Goal: Task Accomplishment & Management: Manage account settings

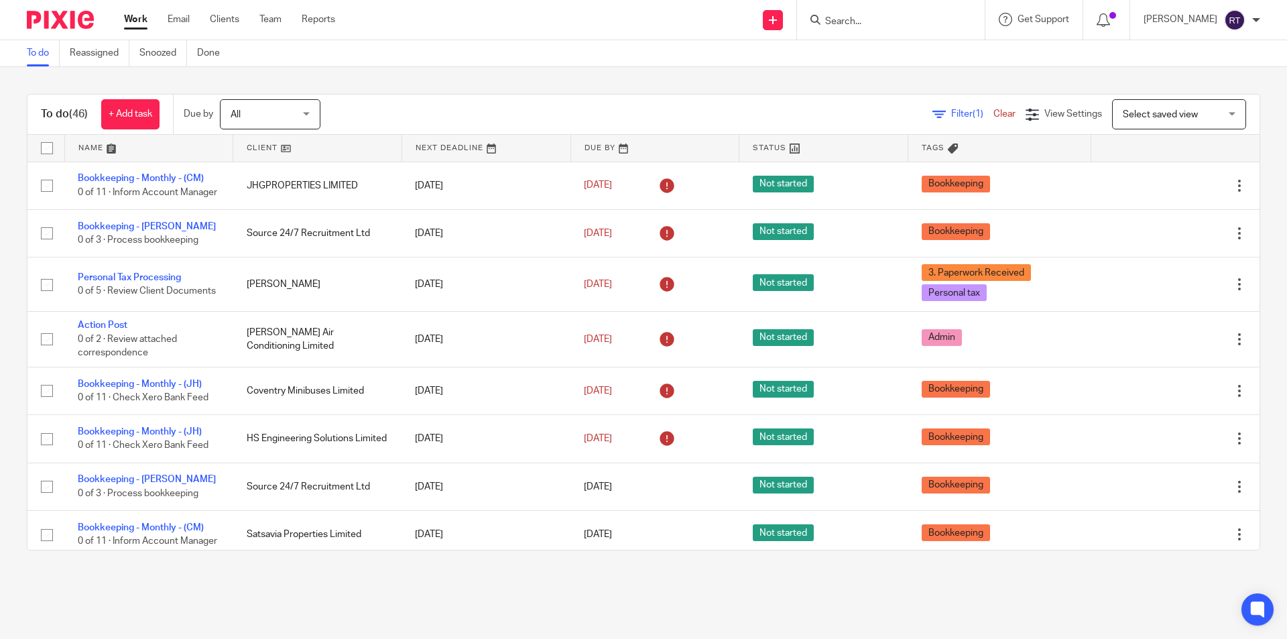
click at [881, 24] on input "Search" at bounding box center [884, 22] width 121 height 12
type input "nerd cave"
click at [896, 73] on link at bounding box center [934, 57] width 227 height 31
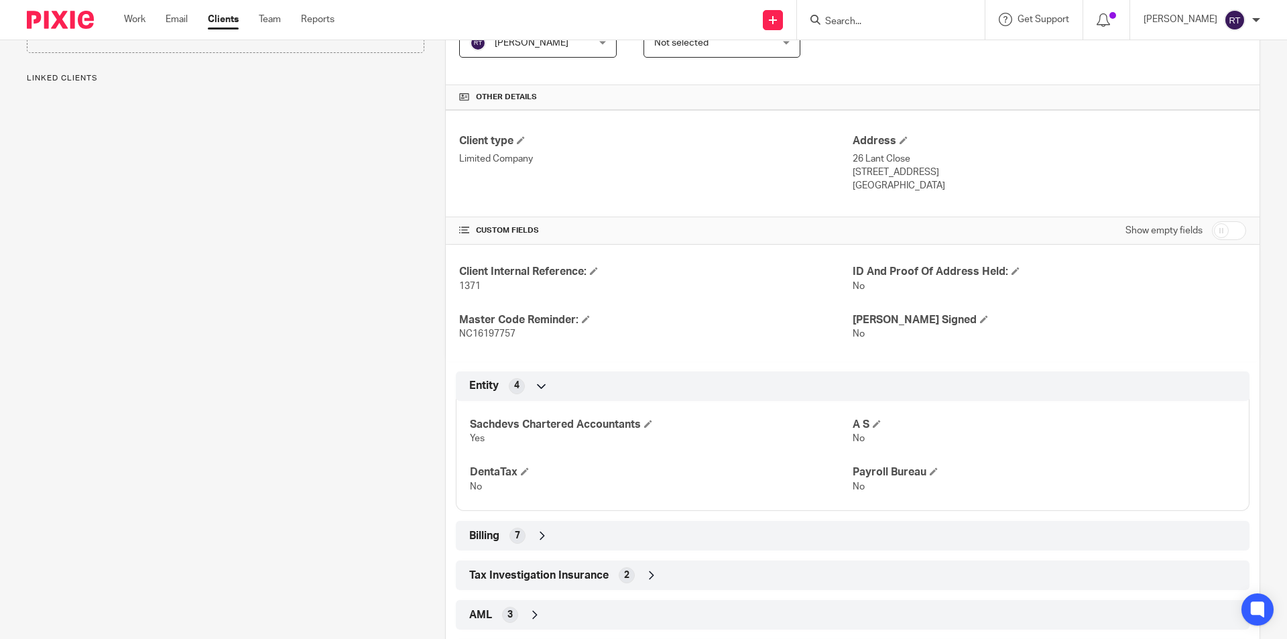
scroll to position [457, 0]
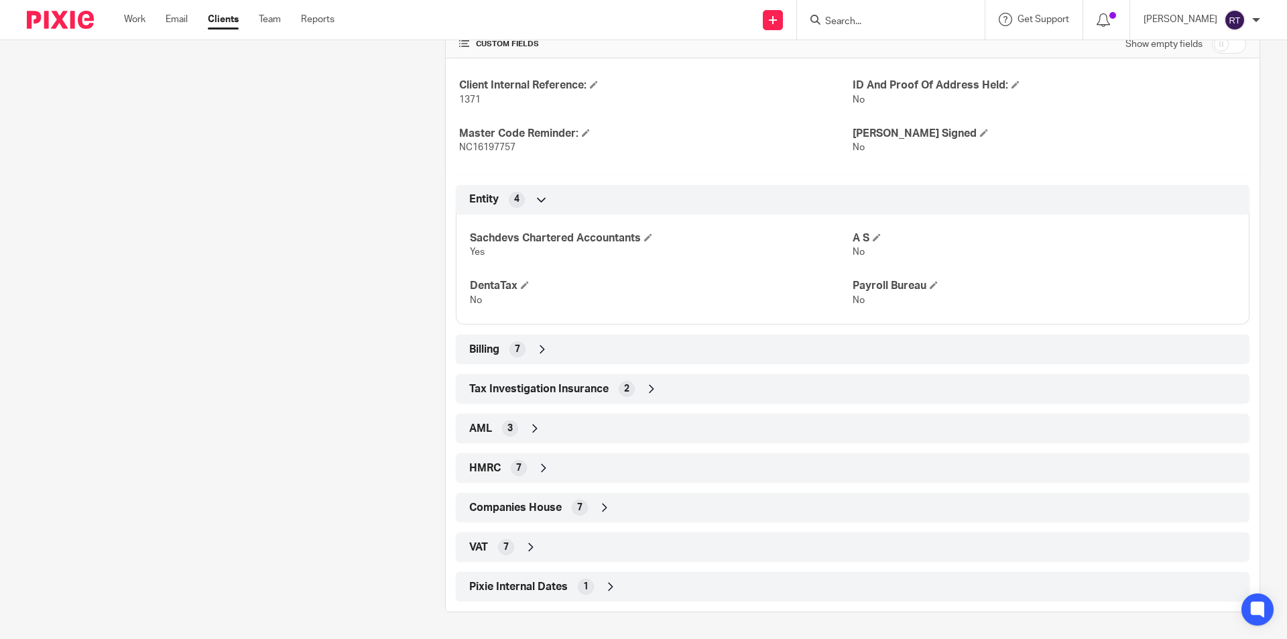
click at [577, 464] on div "HMRC 7" at bounding box center [853, 468] width 774 height 23
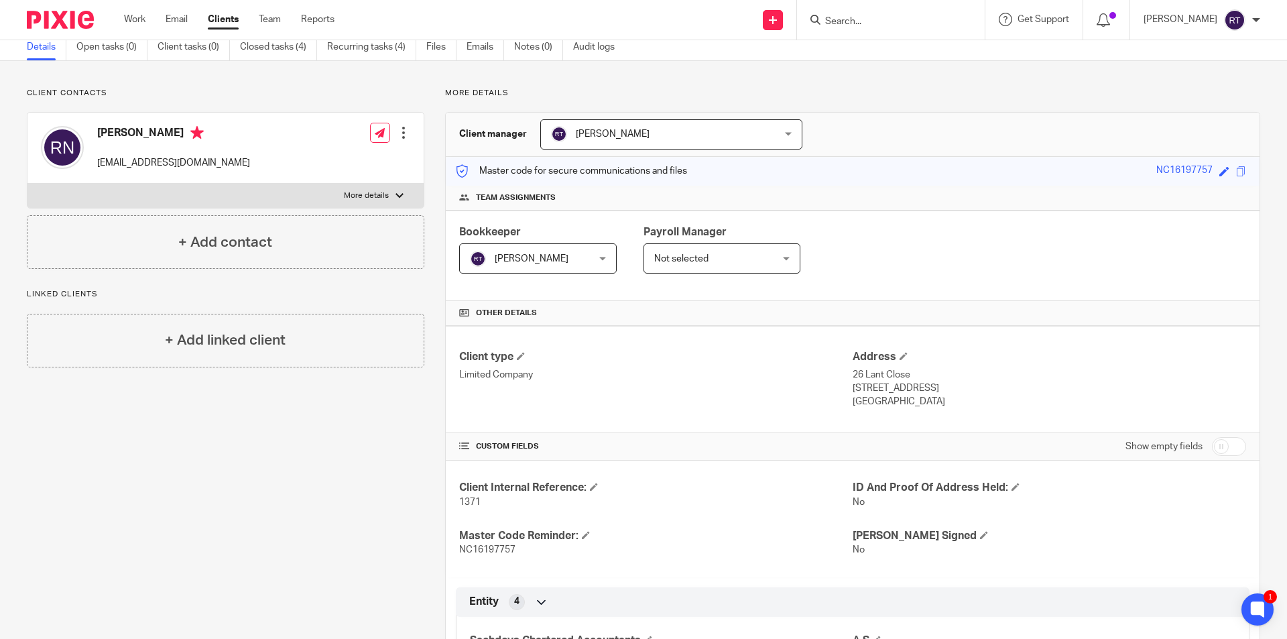
scroll to position [0, 0]
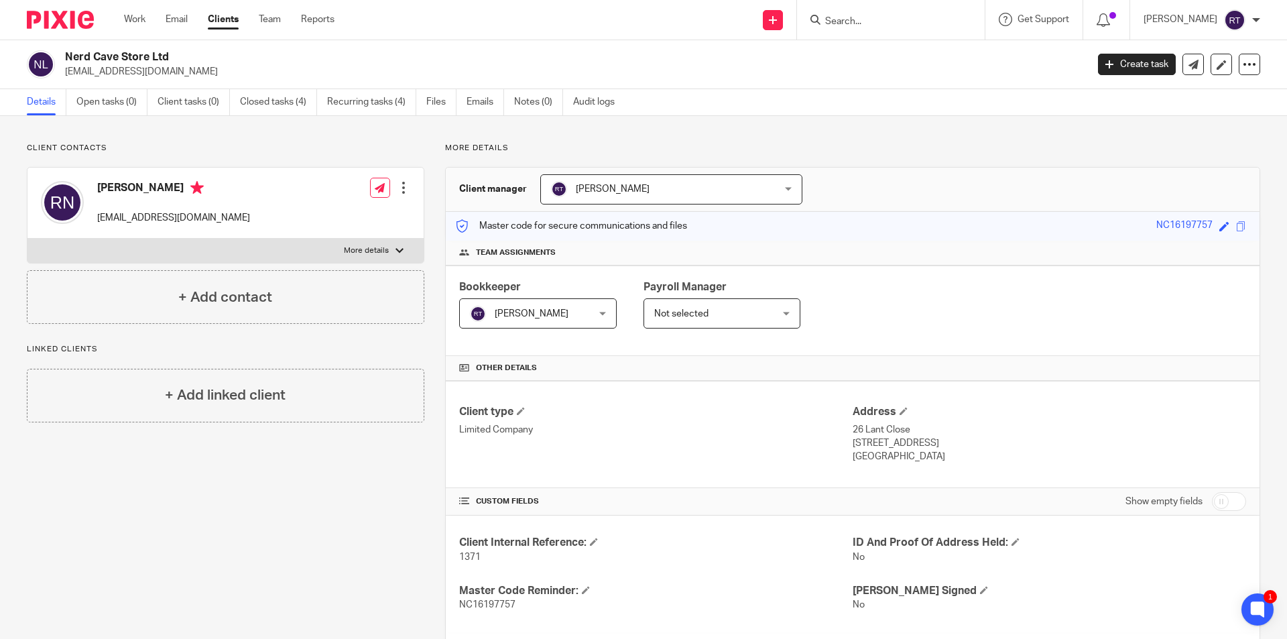
click at [136, 53] on h2 "Nerd Cave Store Ltd" at bounding box center [470, 57] width 811 height 14
copy div "Nerd Cave Store Ltd"
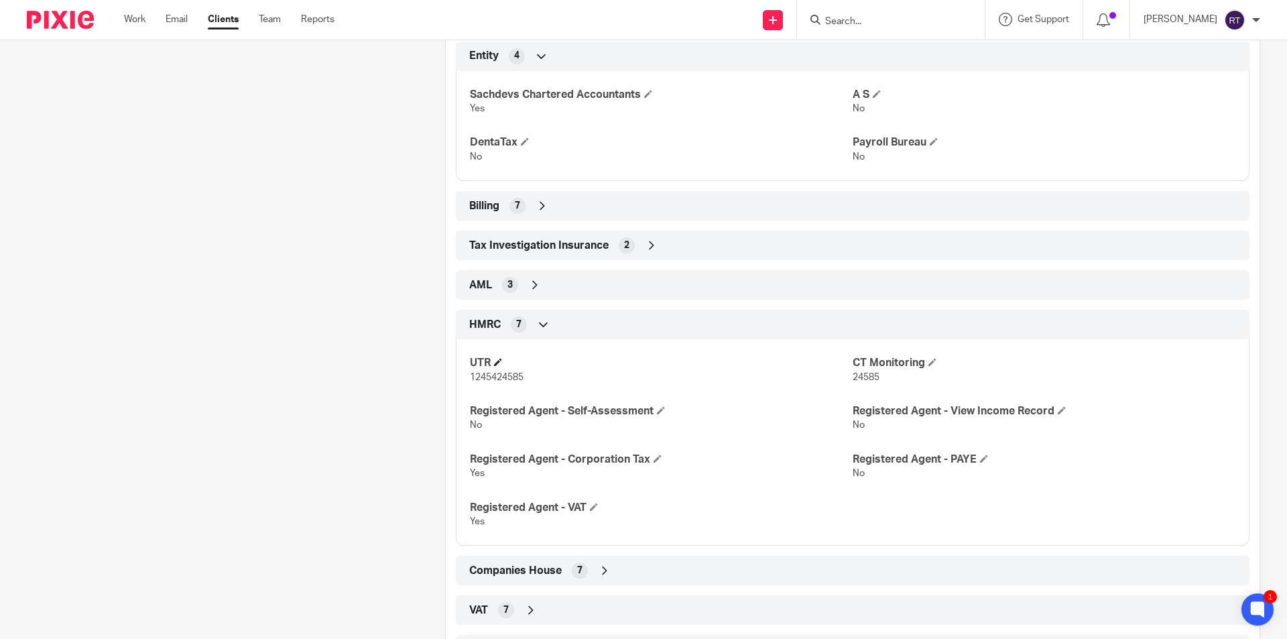
scroll to position [664, 0]
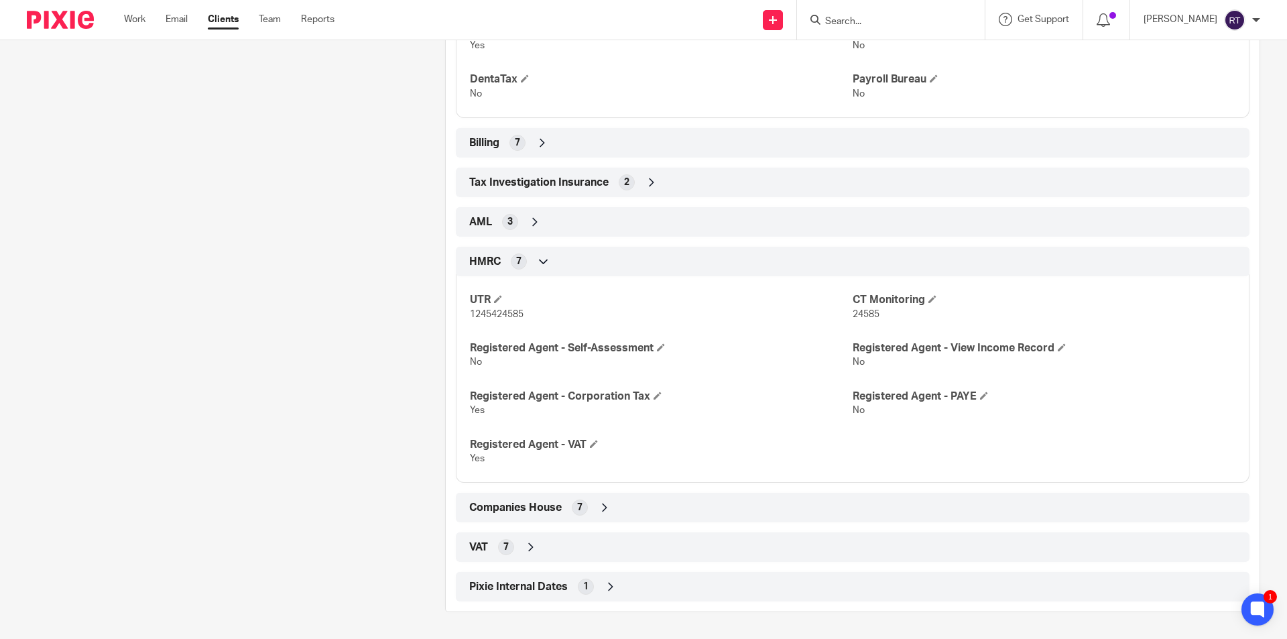
click at [524, 505] on span "Companies House" at bounding box center [515, 508] width 93 height 14
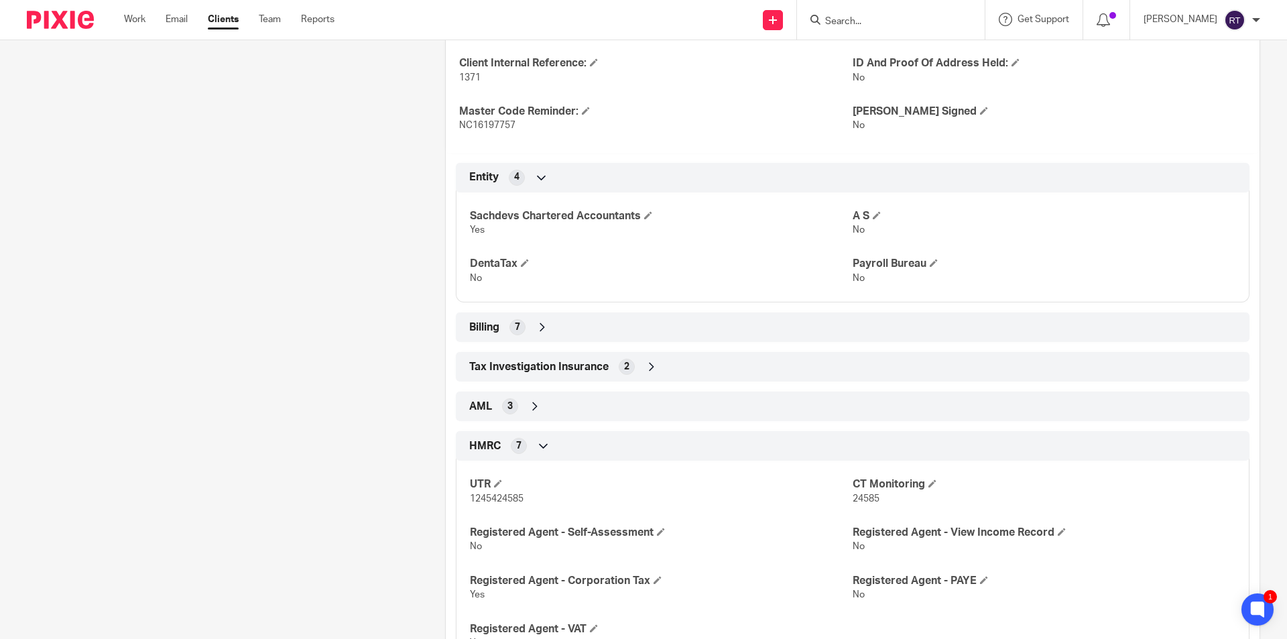
scroll to position [463, 0]
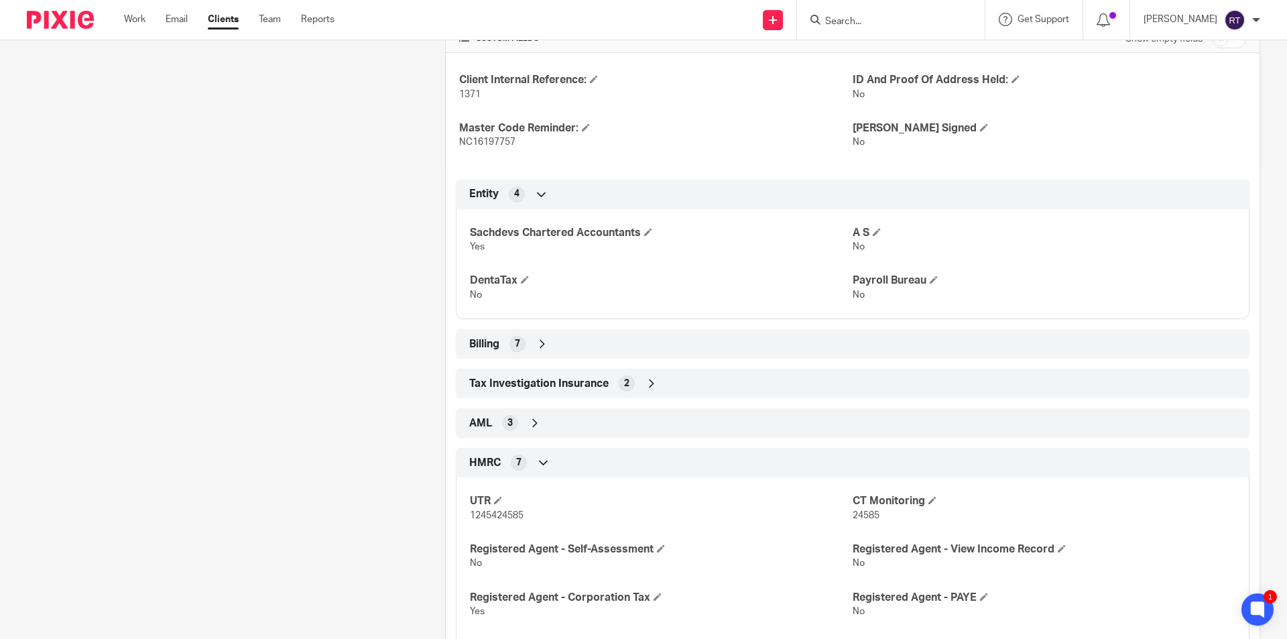
click at [499, 516] on span "1245424585" at bounding box center [497, 515] width 54 height 9
copy span "1245424585"
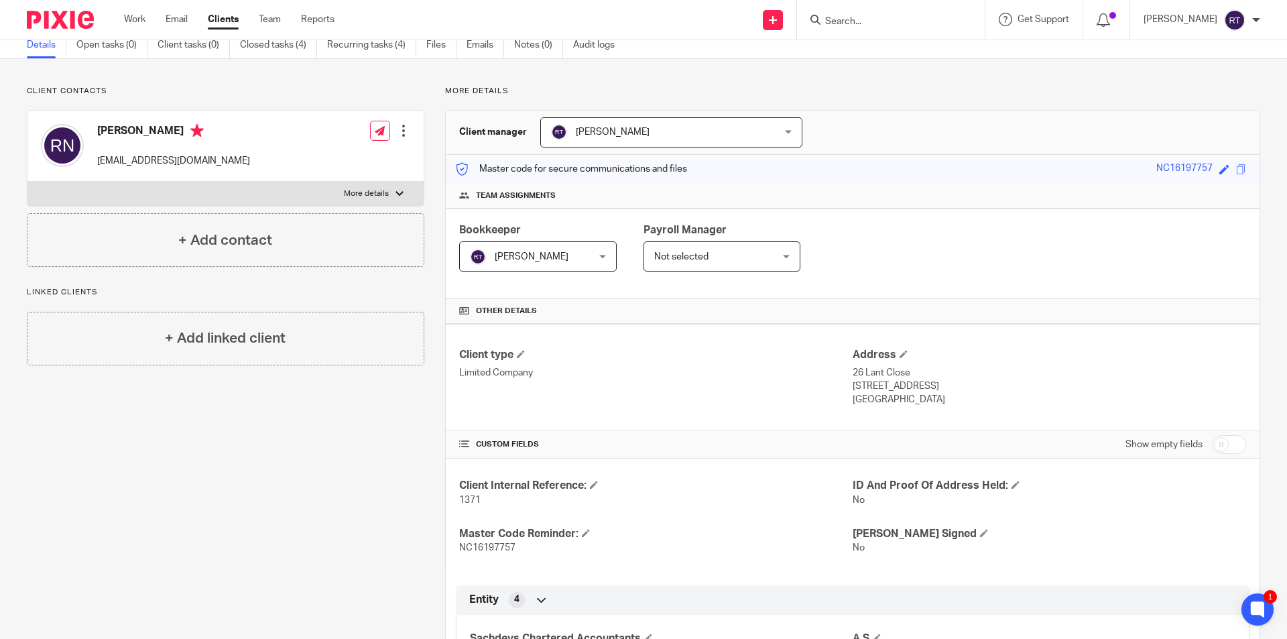
scroll to position [0, 0]
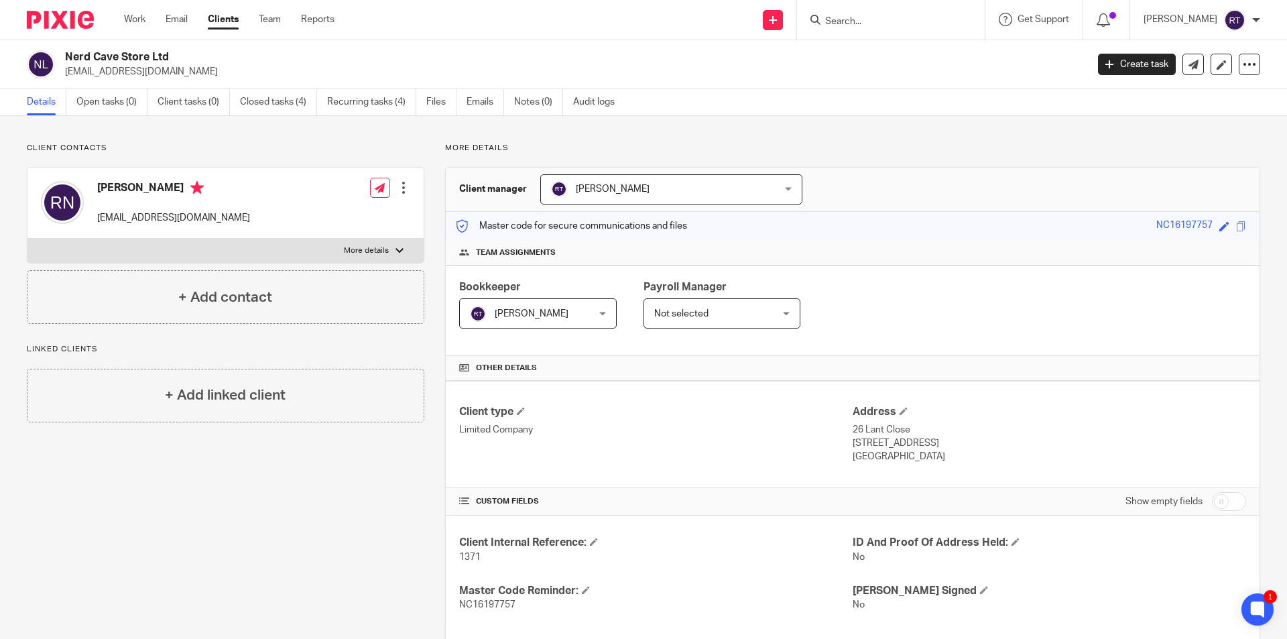
click at [110, 53] on h2 "Nerd Cave Store Ltd" at bounding box center [470, 57] width 811 height 14
copy div "Nerd Cave Store Ltd"
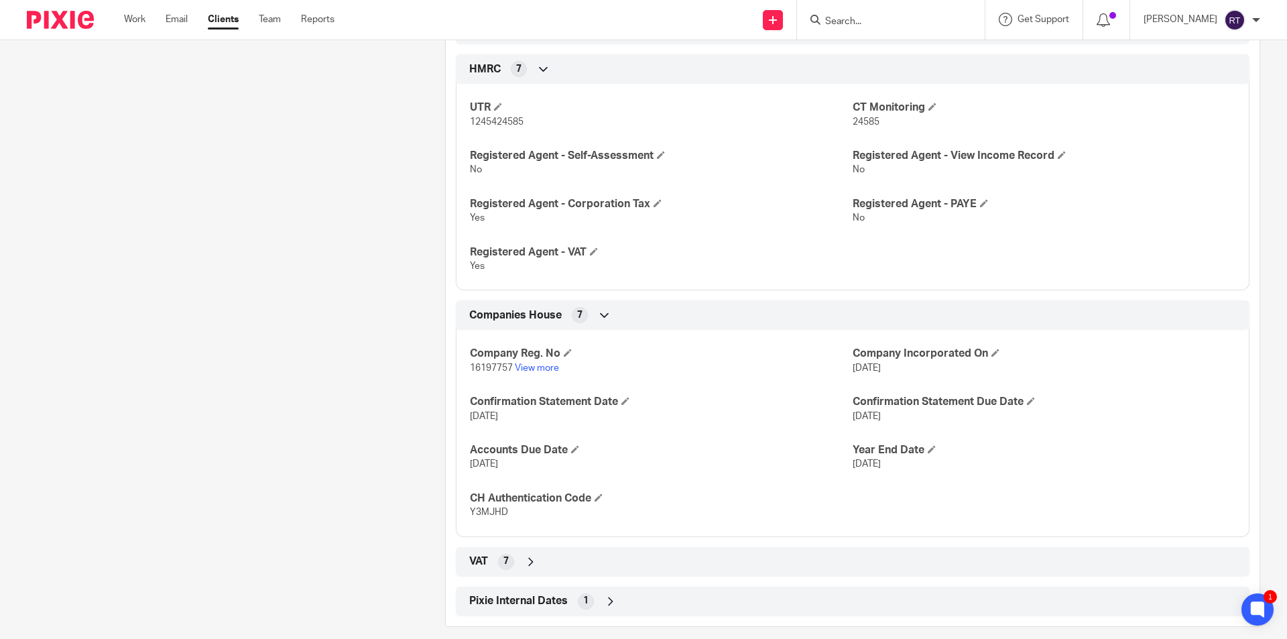
scroll to position [871, 0]
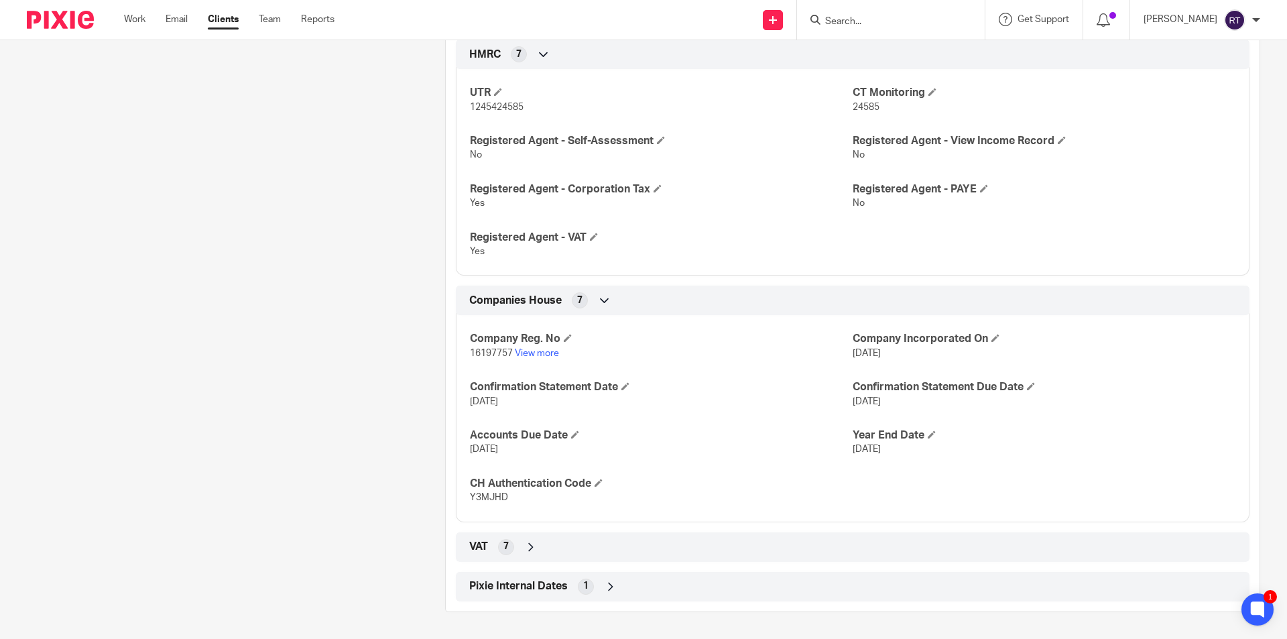
drag, startPoint x: 539, startPoint y: 349, endPoint x: 534, endPoint y: 307, distance: 41.8
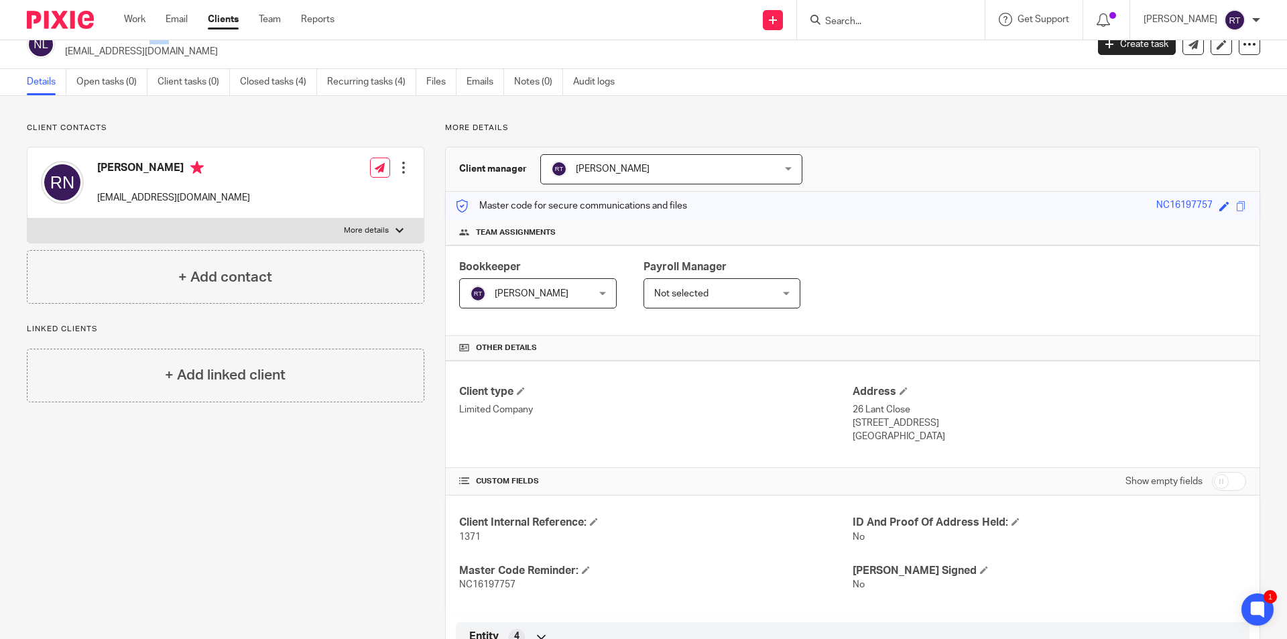
scroll to position [0, 0]
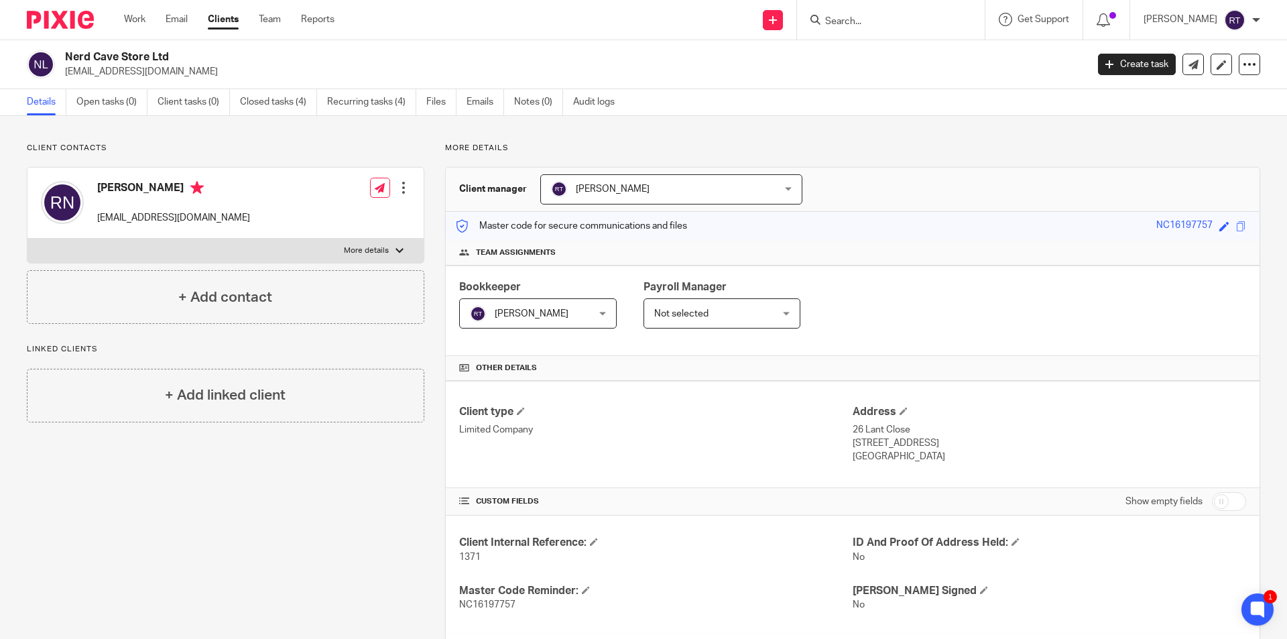
click at [112, 186] on h4 "Rory Neale" at bounding box center [173, 189] width 153 height 17
copy h4 "Rory"
click at [137, 180] on div "Rory Neale rnroryneale@gmail.com" at bounding box center [145, 202] width 209 height 57
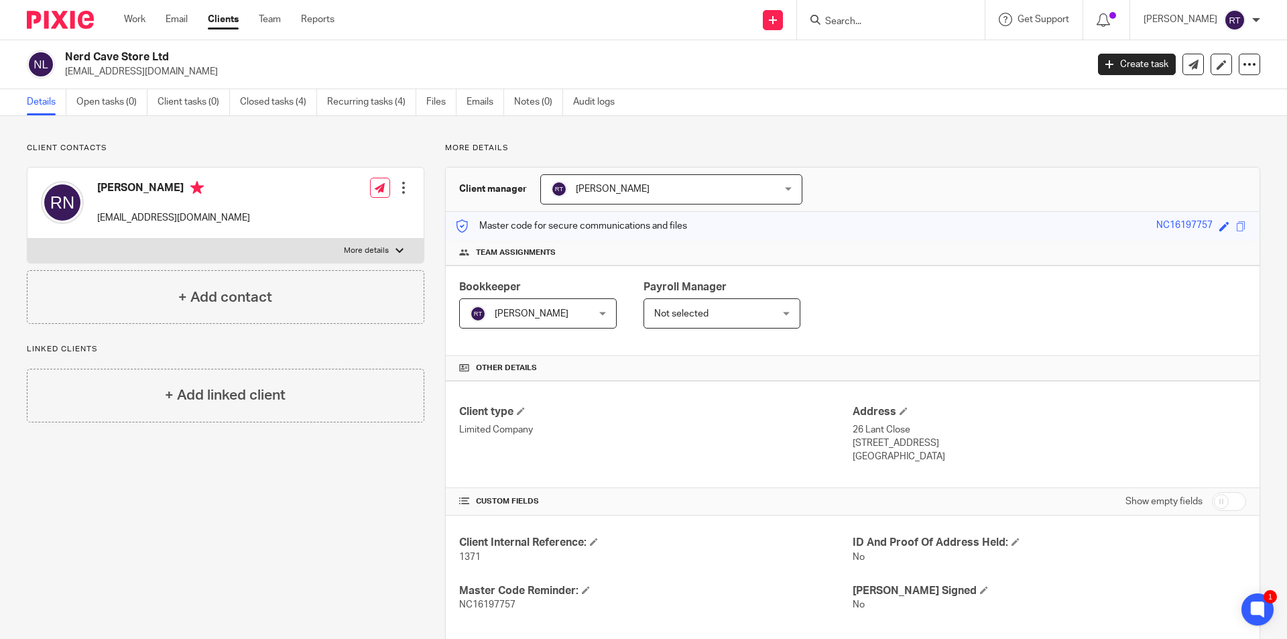
copy h4 "Neale"
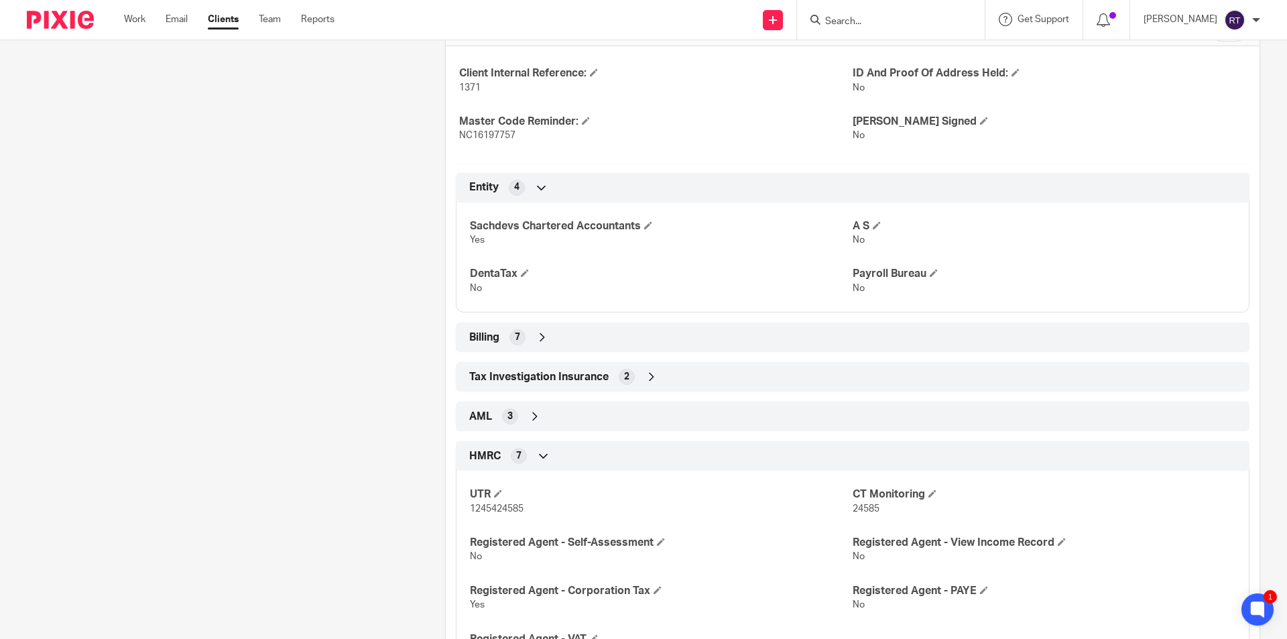
scroll to position [536, 0]
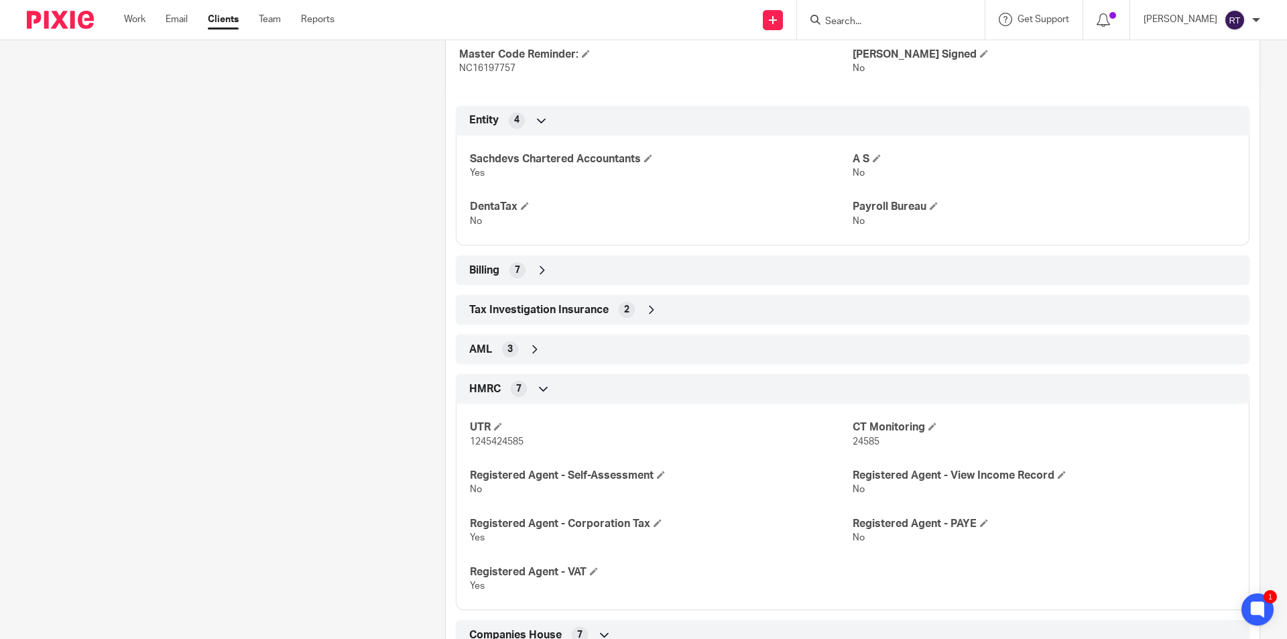
click at [539, 345] on div "AML 3" at bounding box center [853, 349] width 774 height 23
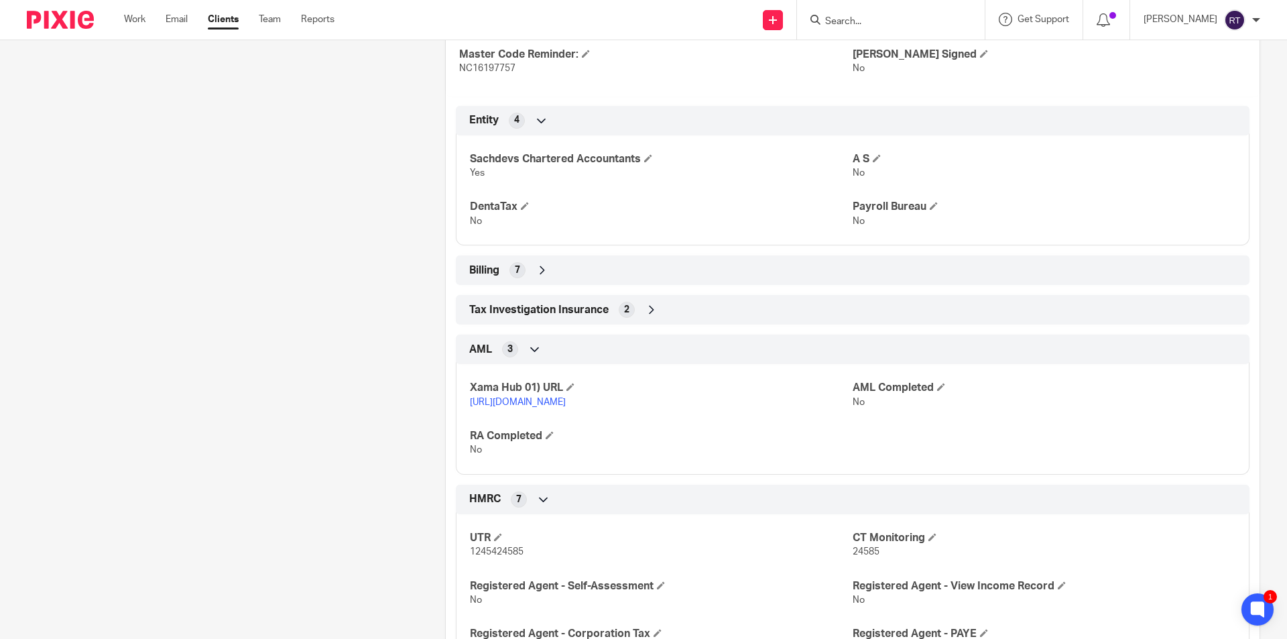
click at [524, 300] on div "Tax Investigation Insurance 2" at bounding box center [853, 309] width 774 height 23
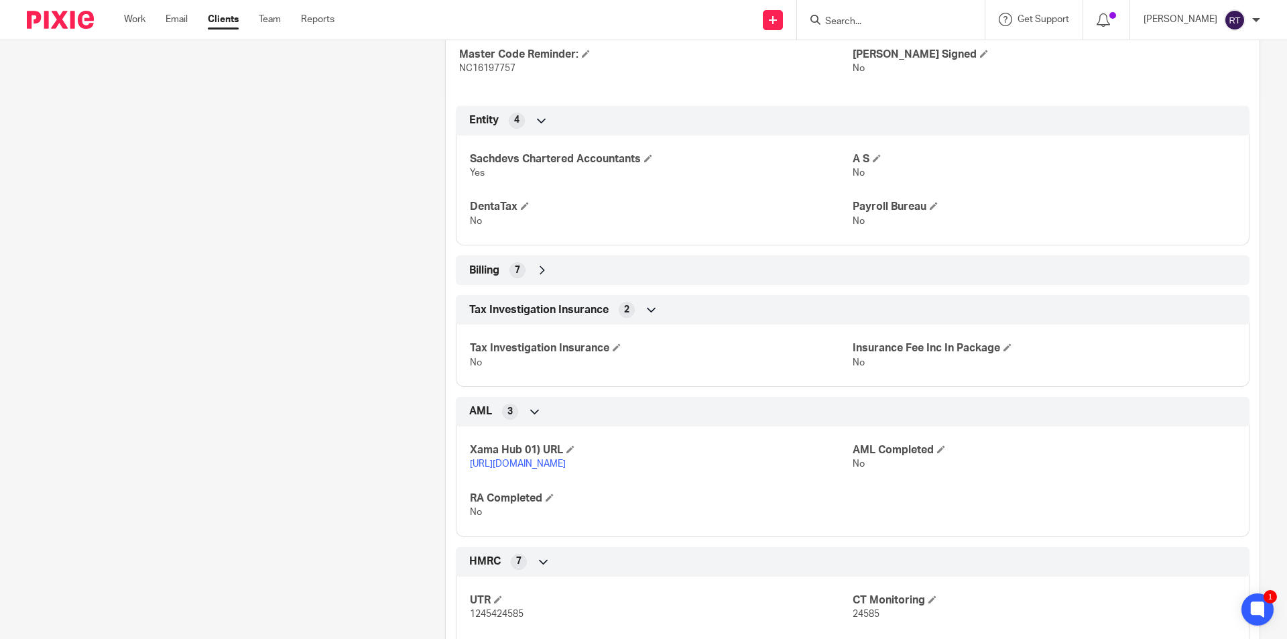
click at [520, 277] on div "7" at bounding box center [518, 270] width 16 height 16
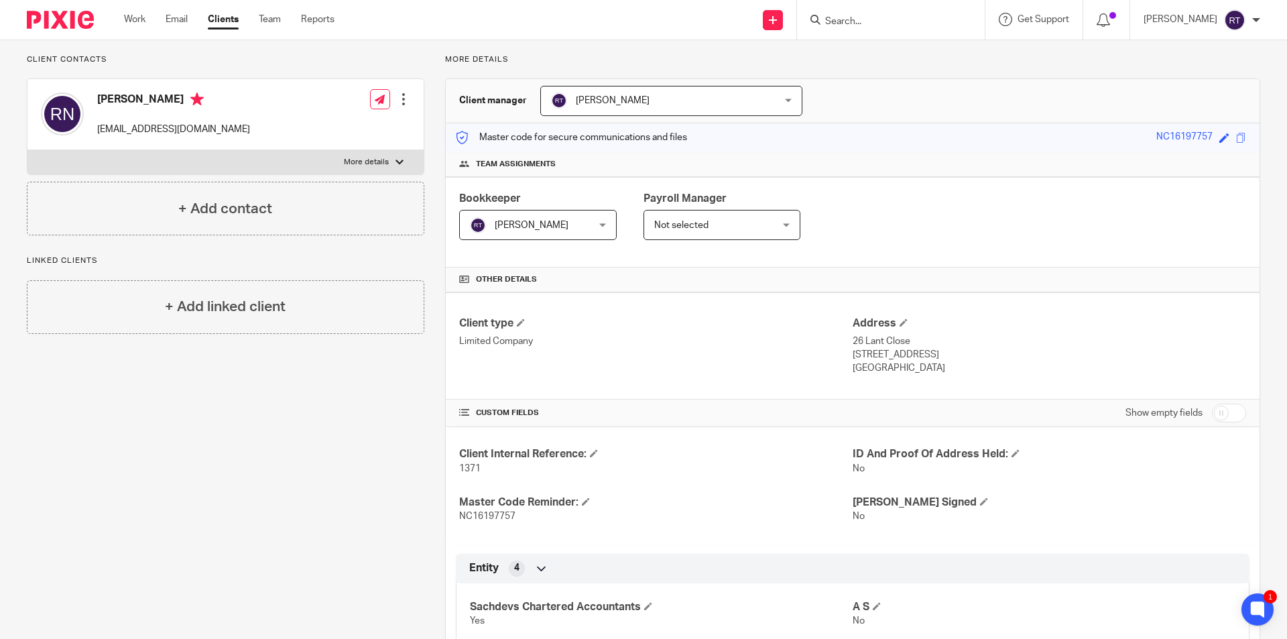
scroll to position [0, 0]
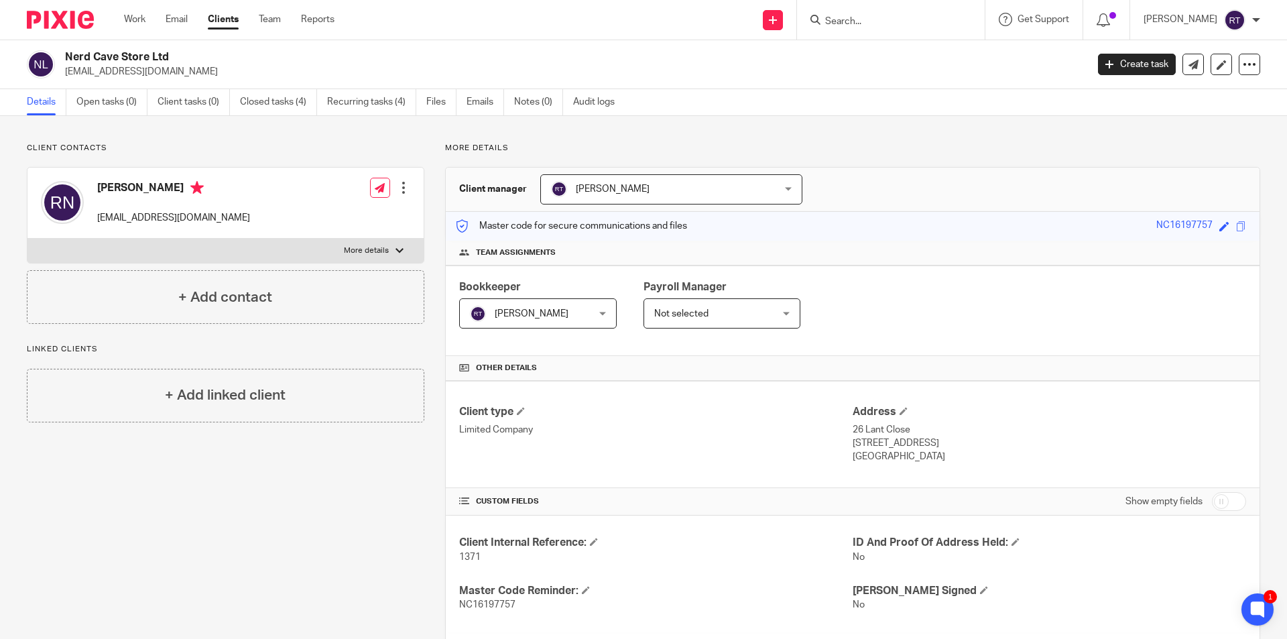
drag, startPoint x: 931, startPoint y: 16, endPoint x: 920, endPoint y: 6, distance: 14.7
click at [931, 16] on input "Search" at bounding box center [884, 22] width 121 height 12
type input "RORY"
click at [127, 94] on link "Open tasks (0)" at bounding box center [111, 102] width 71 height 26
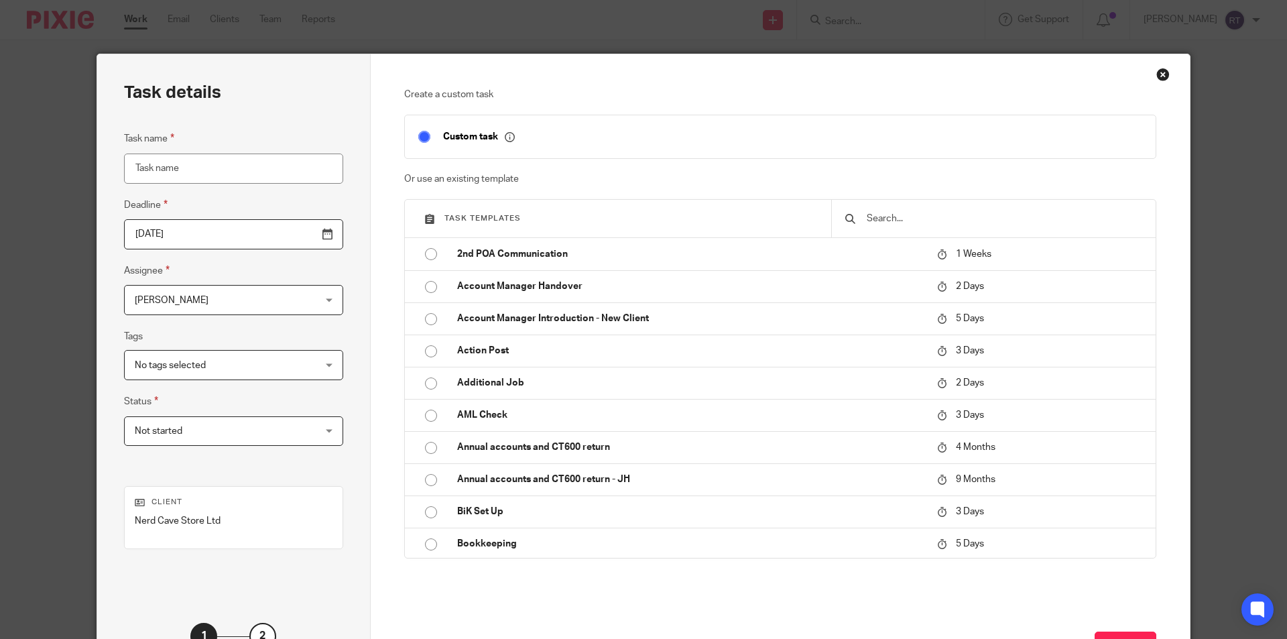
click at [762, 170] on div "Create a custom task Custom task Or use an existing template Task templates 2nd…" at bounding box center [780, 345] width 753 height 514
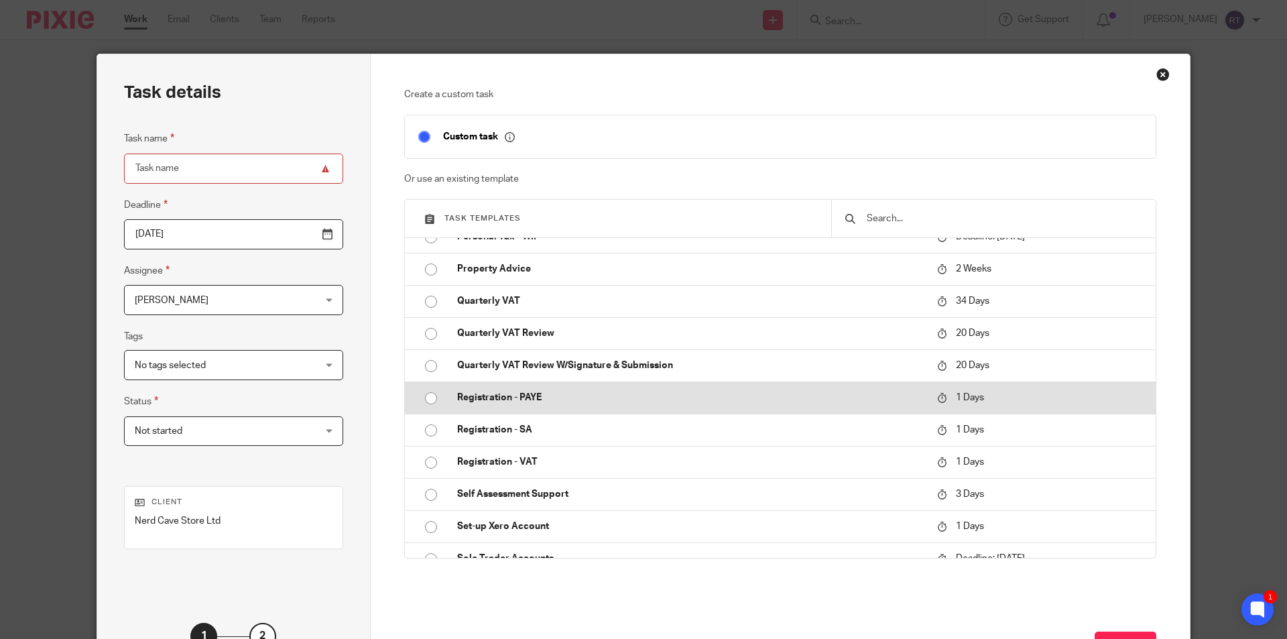
click at [581, 396] on p "Registration - PAYE" at bounding box center [690, 397] width 467 height 13
type input "2025-09-16"
type input "Registration - PAYE"
checkbox input "false"
radio input "true"
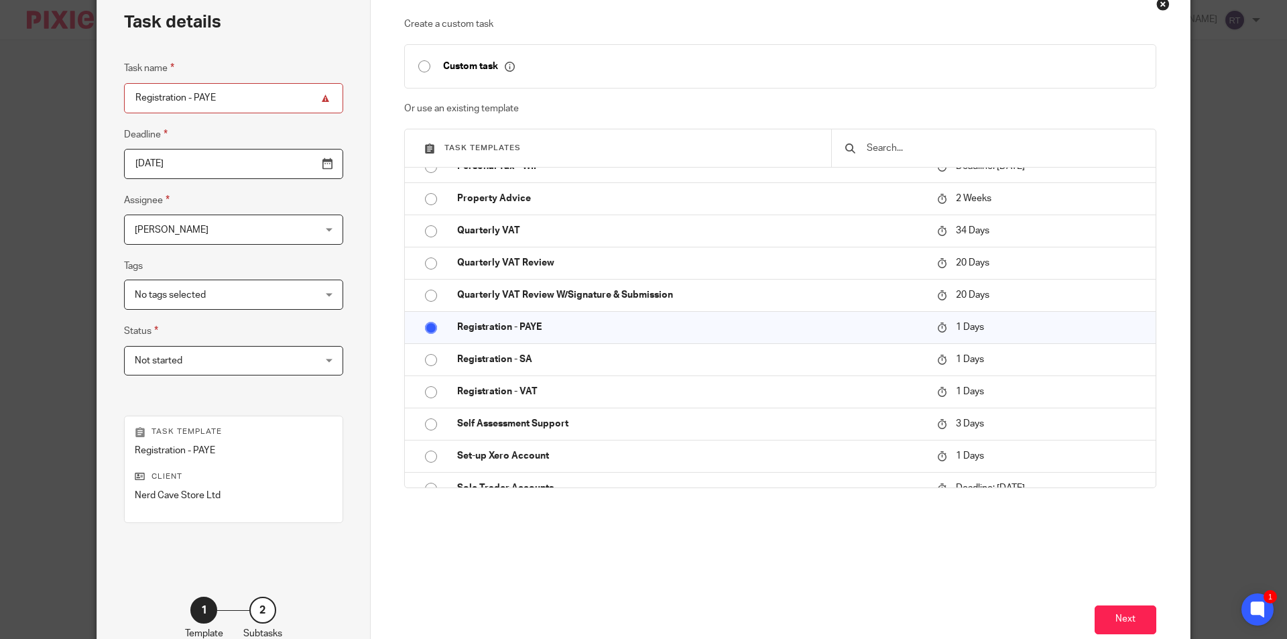
scroll to position [154, 0]
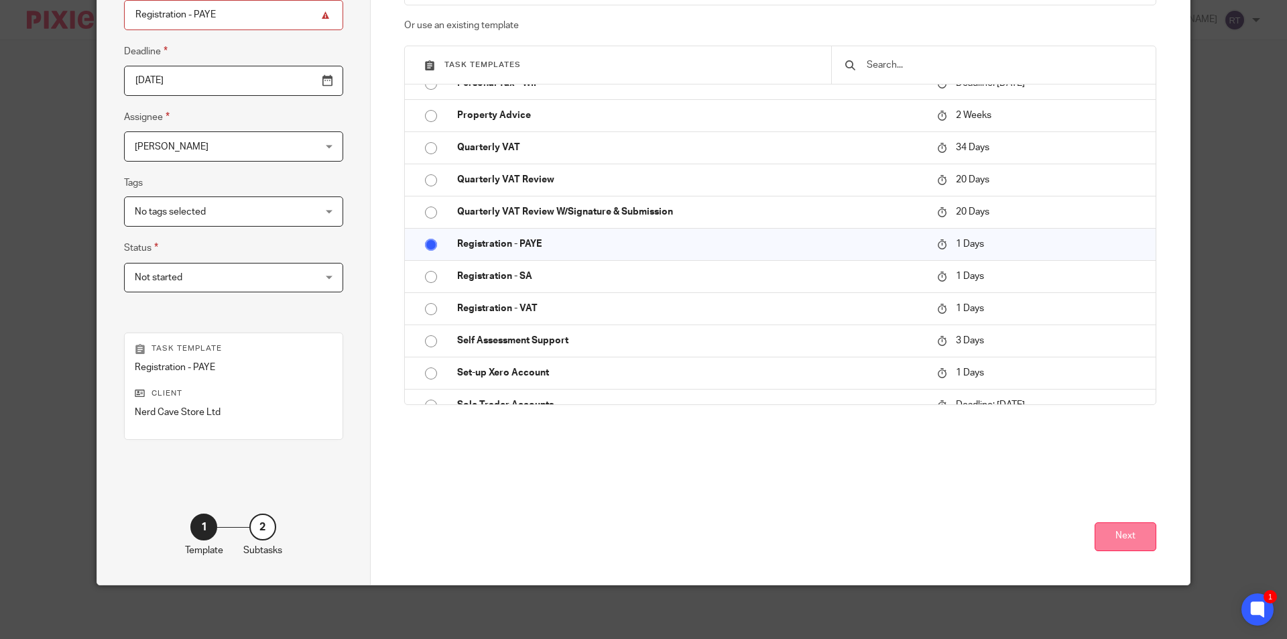
click at [1100, 530] on button "Next" at bounding box center [1126, 536] width 62 height 29
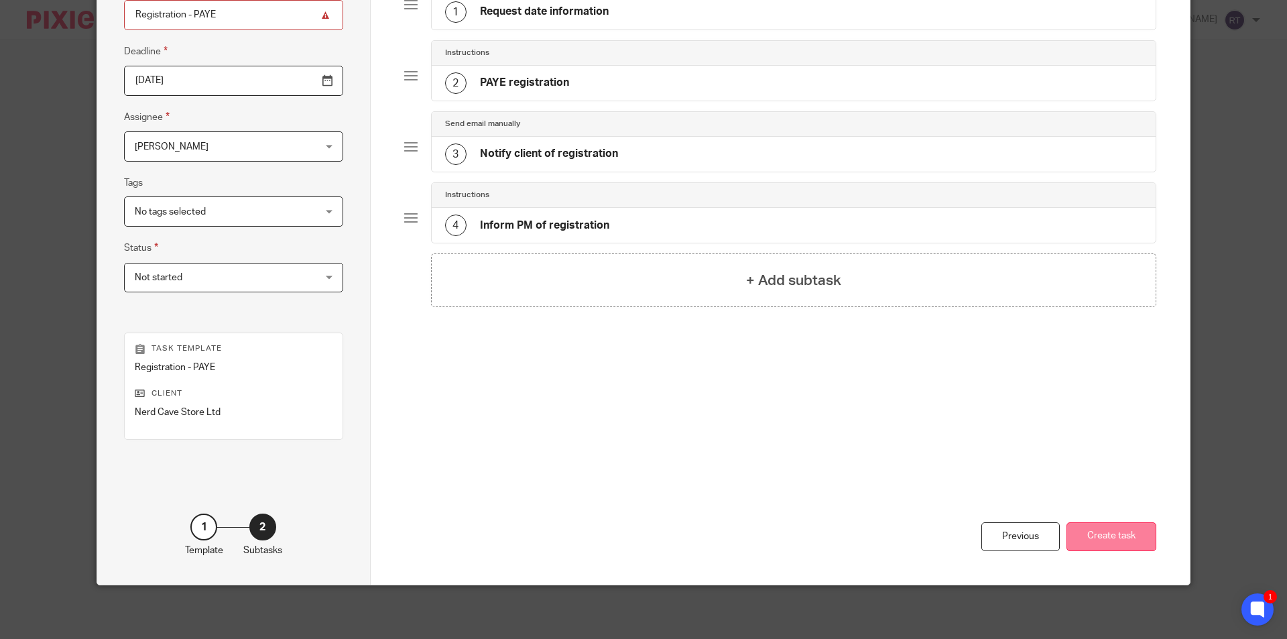
click at [1112, 538] on button "Create task" at bounding box center [1112, 536] width 90 height 29
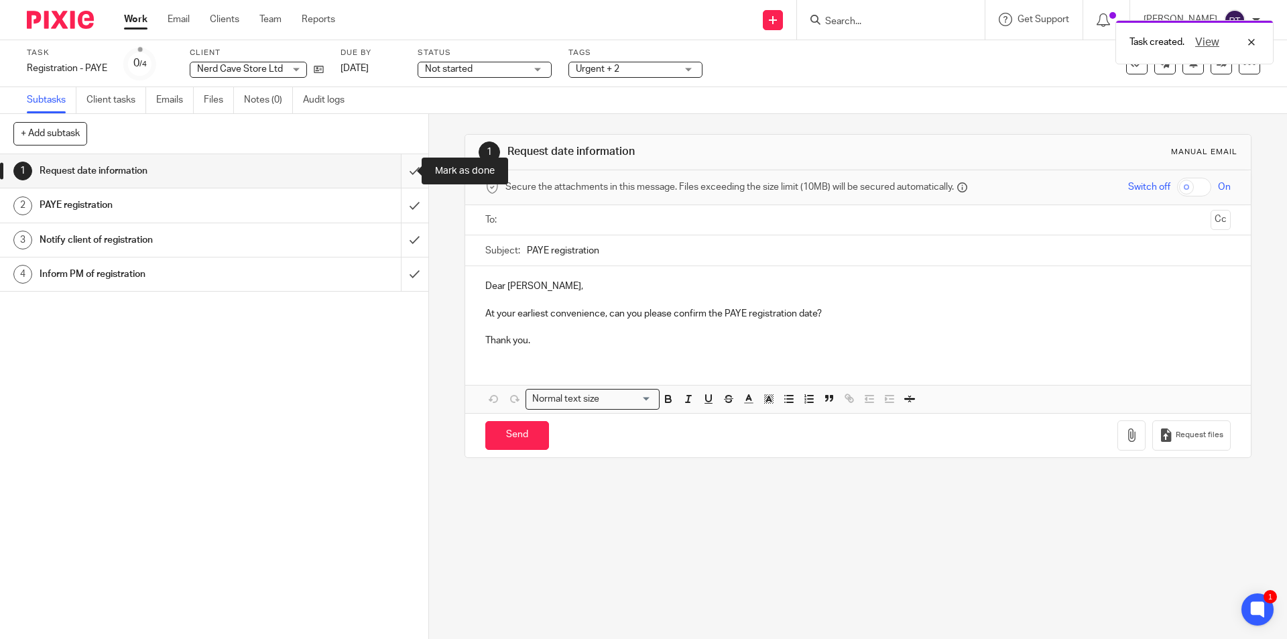
click at [396, 167] on input "submit" at bounding box center [214, 171] width 428 height 34
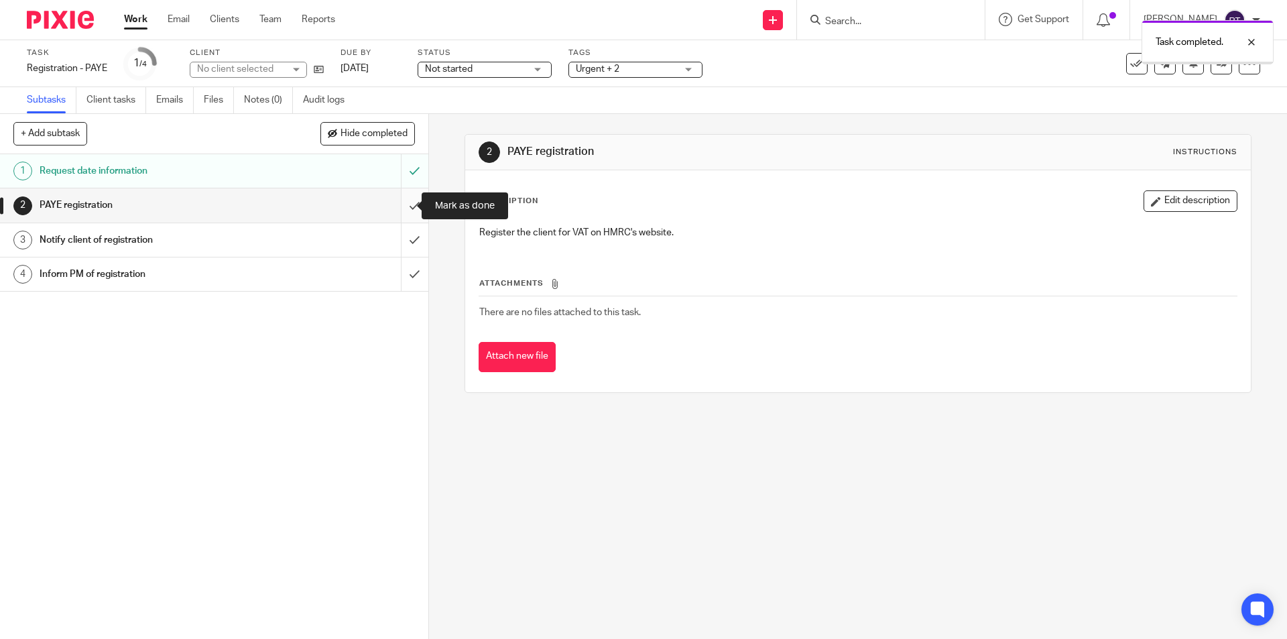
click at [393, 204] on input "submit" at bounding box center [214, 205] width 428 height 34
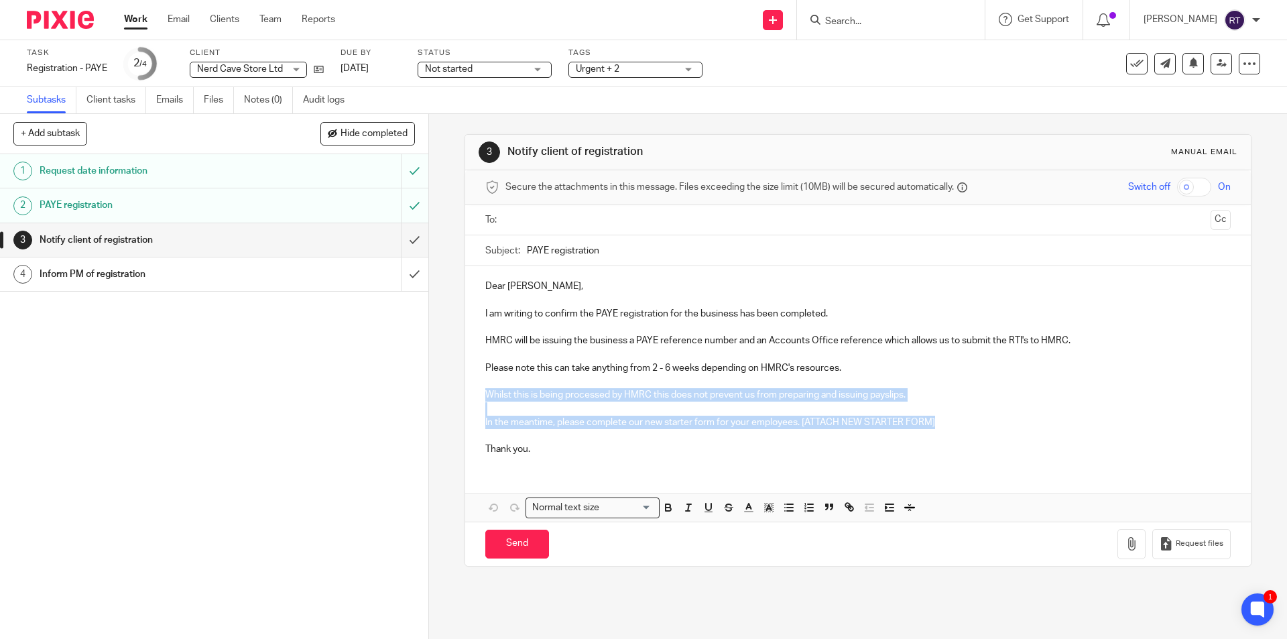
drag, startPoint x: 481, startPoint y: 389, endPoint x: 937, endPoint y: 423, distance: 457.2
click at [937, 423] on div "Dear Rory, I am writing to confirm the PAYE registration for the business has b…" at bounding box center [857, 366] width 785 height 200
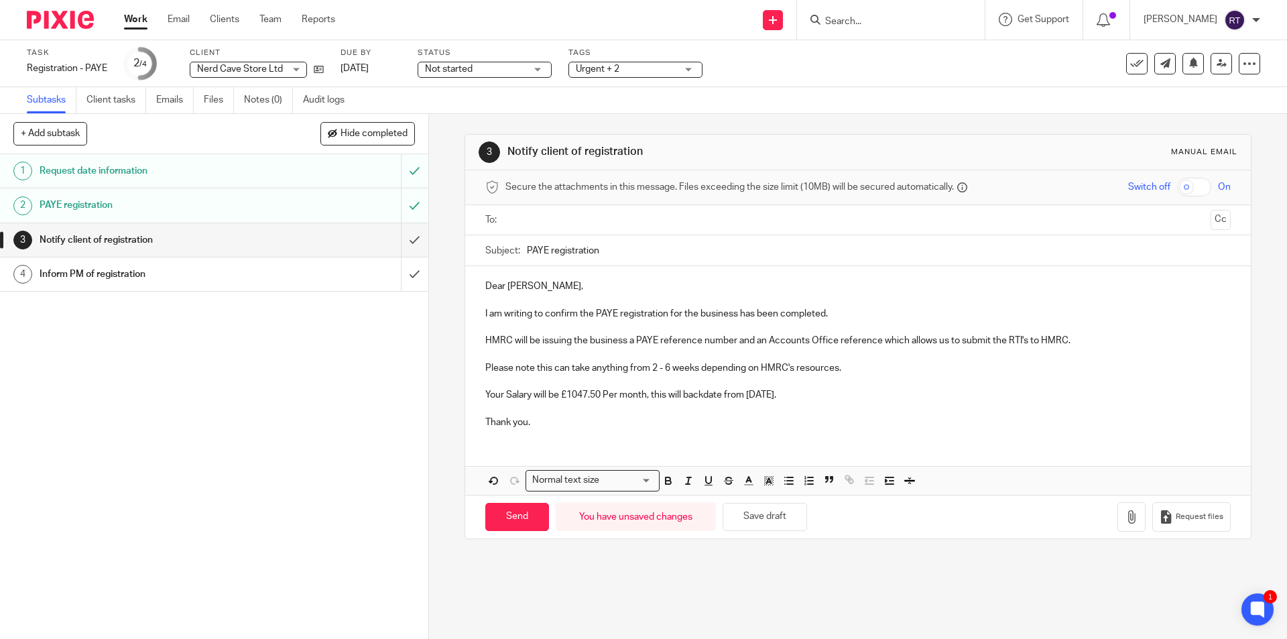
click at [542, 211] on ul at bounding box center [858, 220] width 703 height 22
click at [536, 223] on input "text" at bounding box center [857, 220] width 695 height 15
click at [507, 515] on input "Send" at bounding box center [517, 520] width 64 height 29
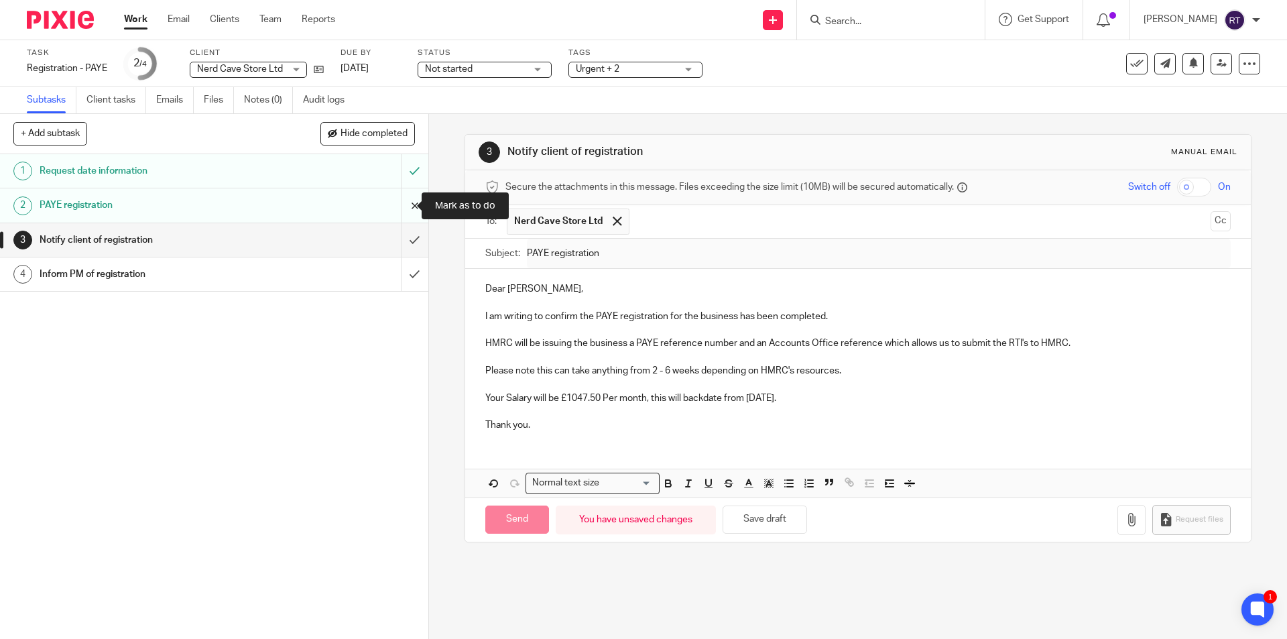
type input "Sent"
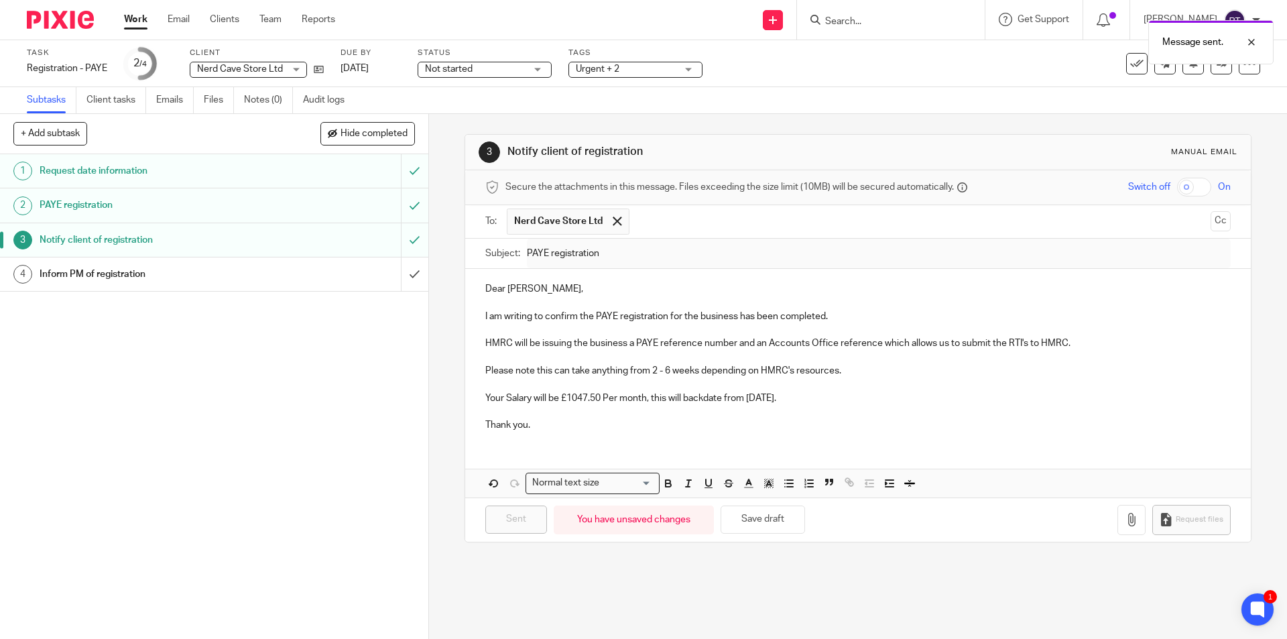
click at [483, 65] on span "Not started" at bounding box center [475, 69] width 101 height 14
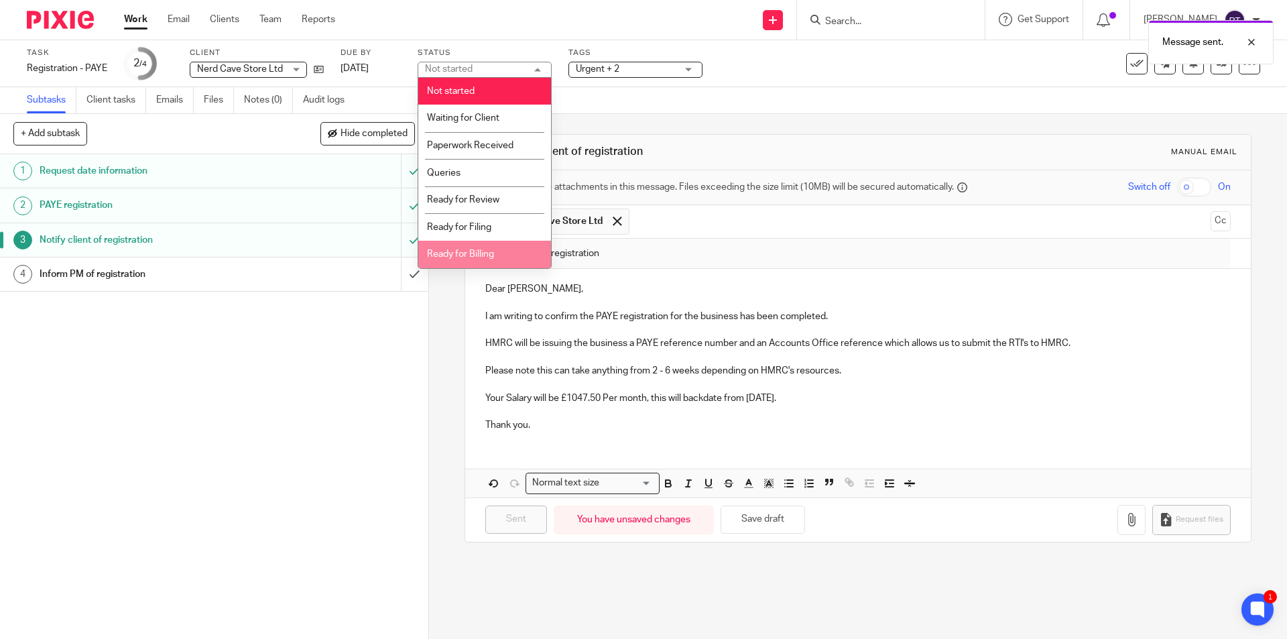
click at [476, 247] on li "Ready for Billing" at bounding box center [484, 254] width 133 height 27
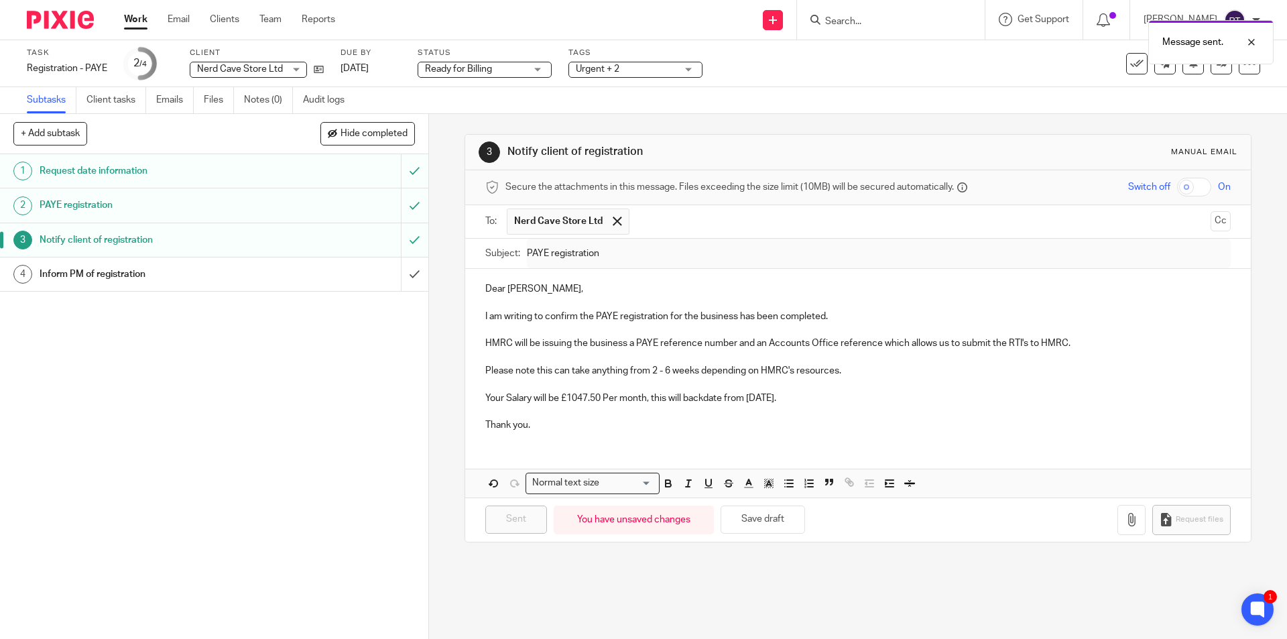
click at [612, 66] on span "Urgent + 2" at bounding box center [598, 68] width 44 height 9
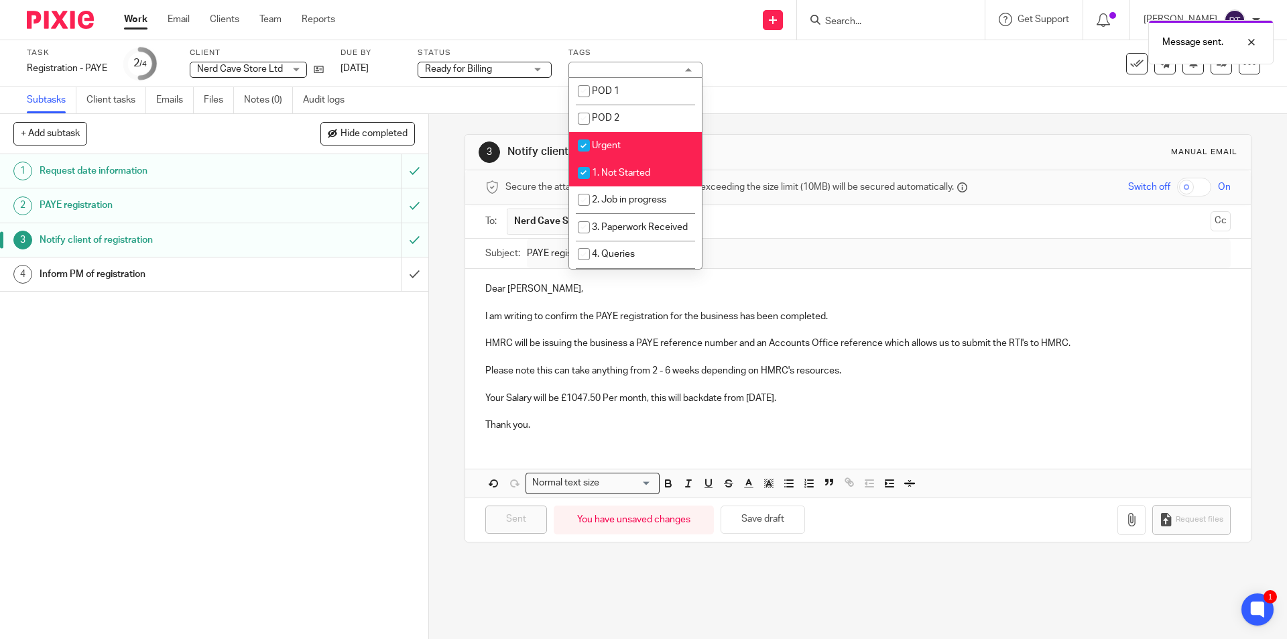
click at [630, 175] on span "1. Not Started" at bounding box center [621, 172] width 58 height 9
checkbox input "false"
click at [626, 138] on li "Urgent" at bounding box center [635, 145] width 133 height 27
checkbox input "false"
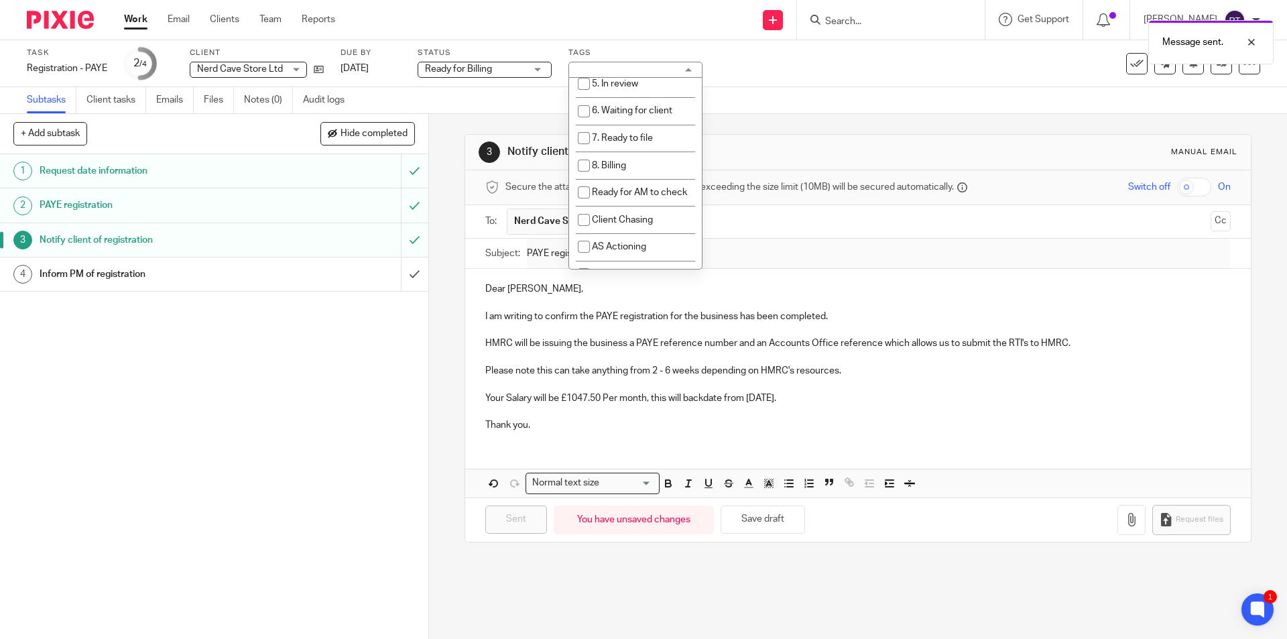
scroll to position [201, 0]
click at [621, 167] on span "8. Billing" at bounding box center [609, 162] width 34 height 9
checkbox input "true"
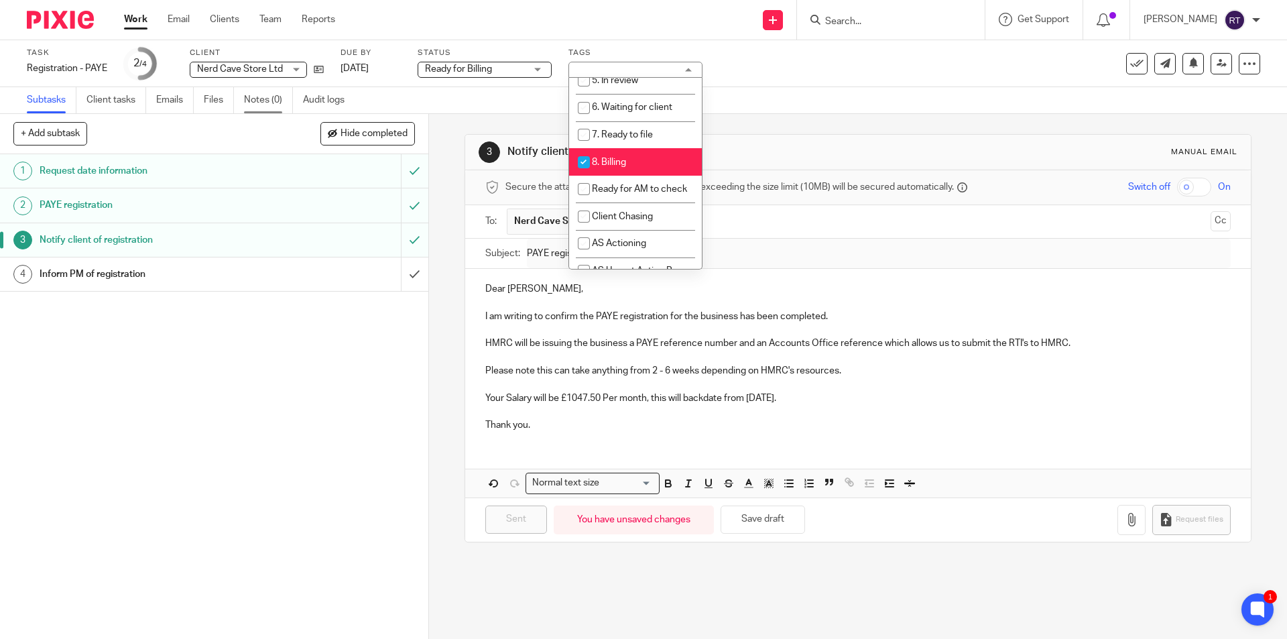
click at [277, 99] on link "Notes (0)" at bounding box center [268, 100] width 49 height 26
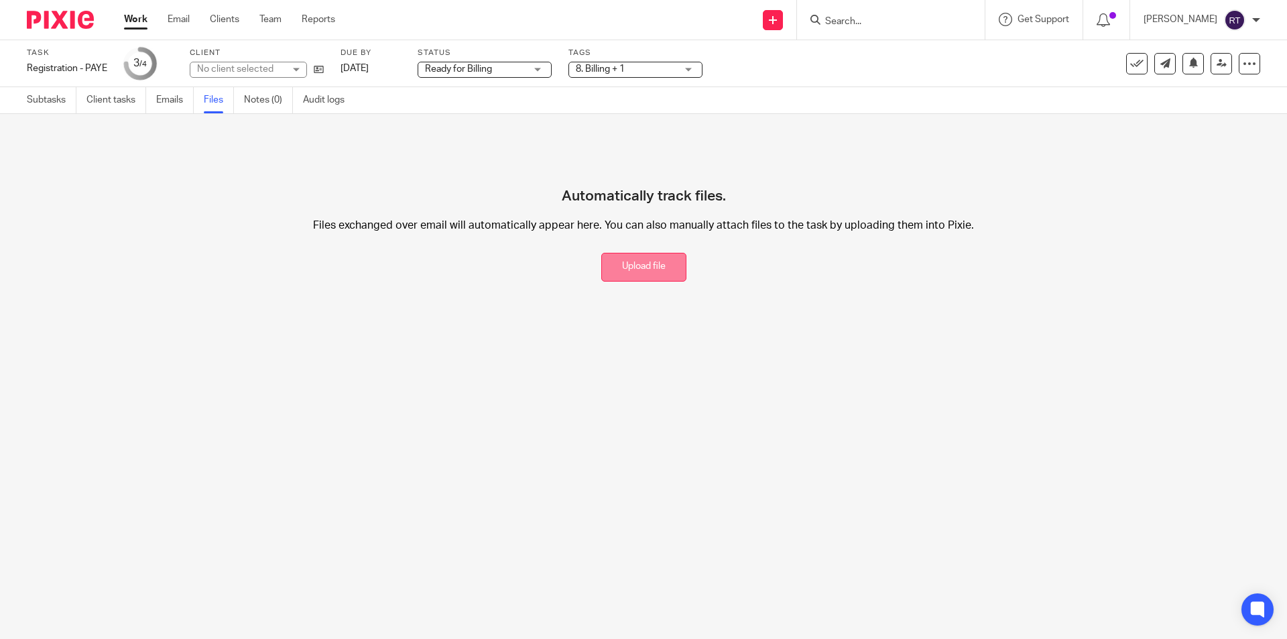
click at [646, 277] on button "Upload file" at bounding box center [643, 267] width 85 height 29
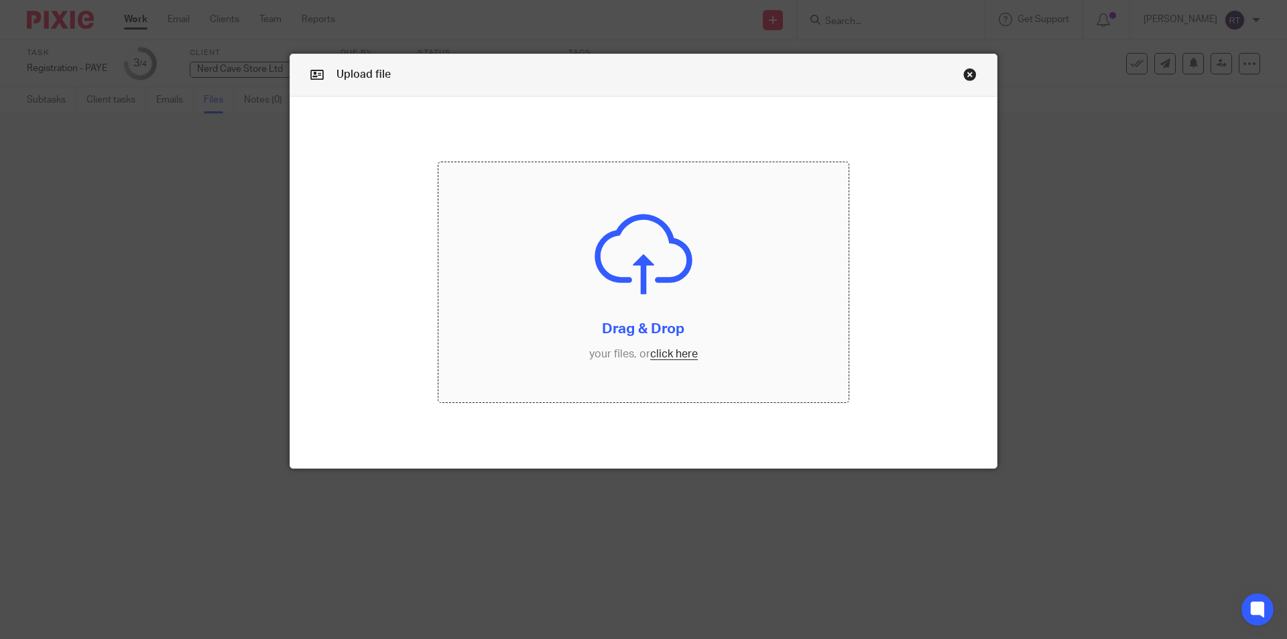
click at [659, 351] on input "file" at bounding box center [643, 282] width 411 height 240
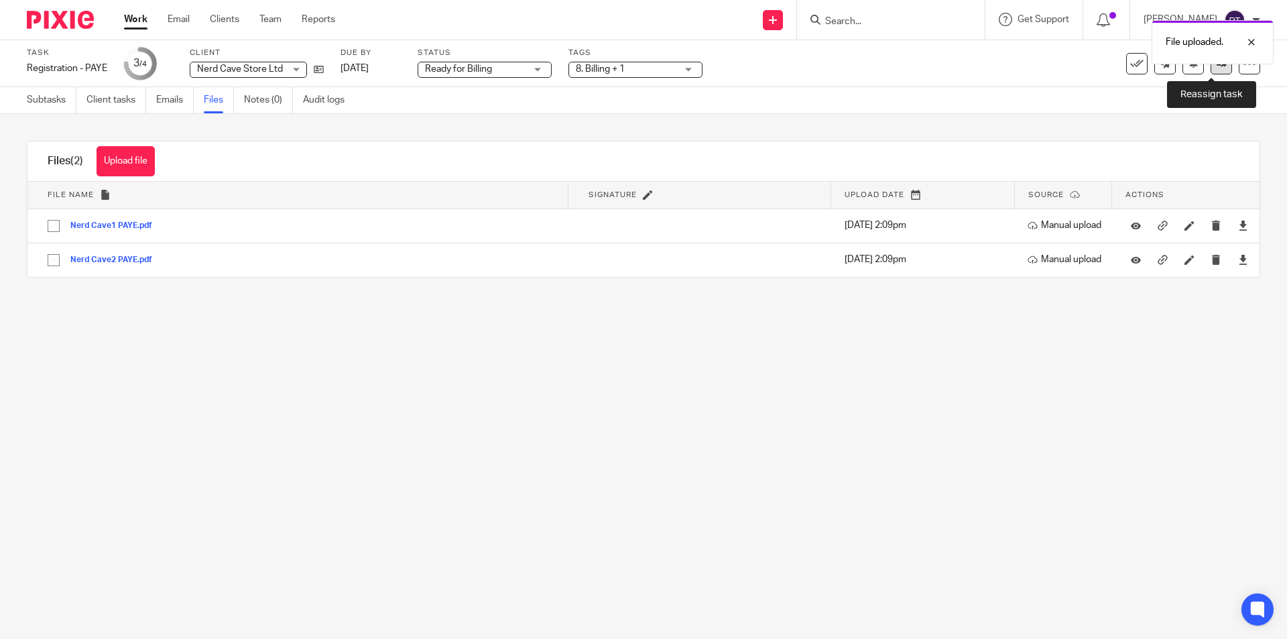
click at [1211, 67] on link at bounding box center [1221, 63] width 21 height 21
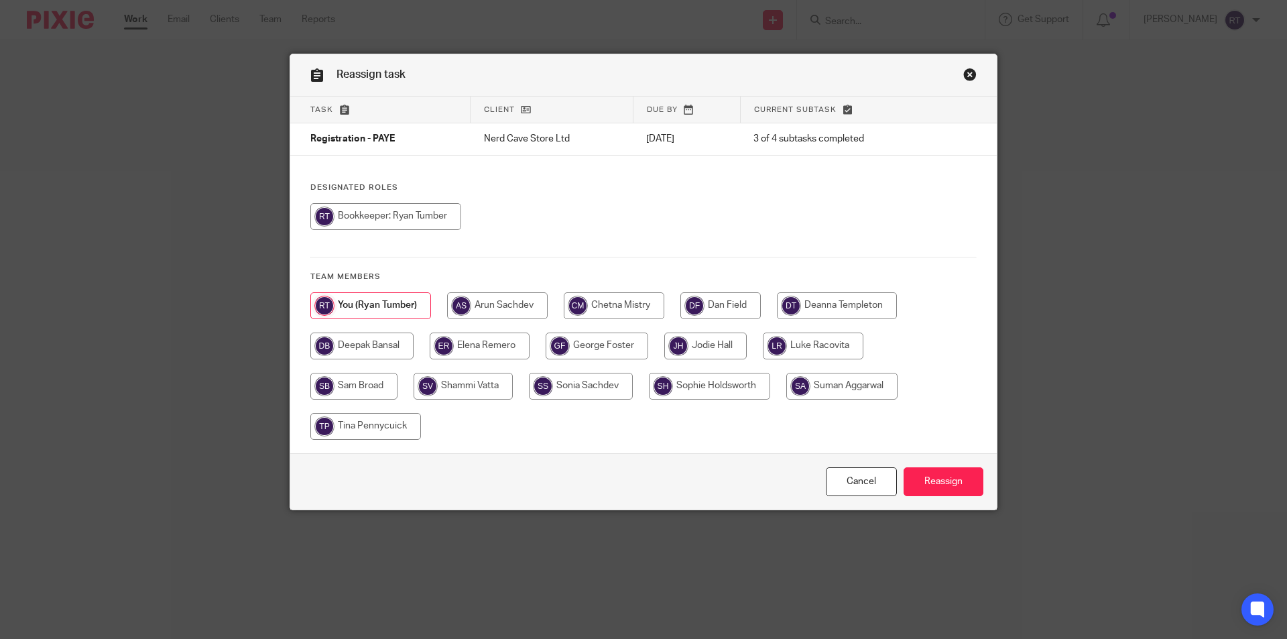
click at [882, 304] on input "radio" at bounding box center [837, 305] width 120 height 27
radio input "true"
click at [913, 475] on input "Reassign" at bounding box center [944, 481] width 80 height 29
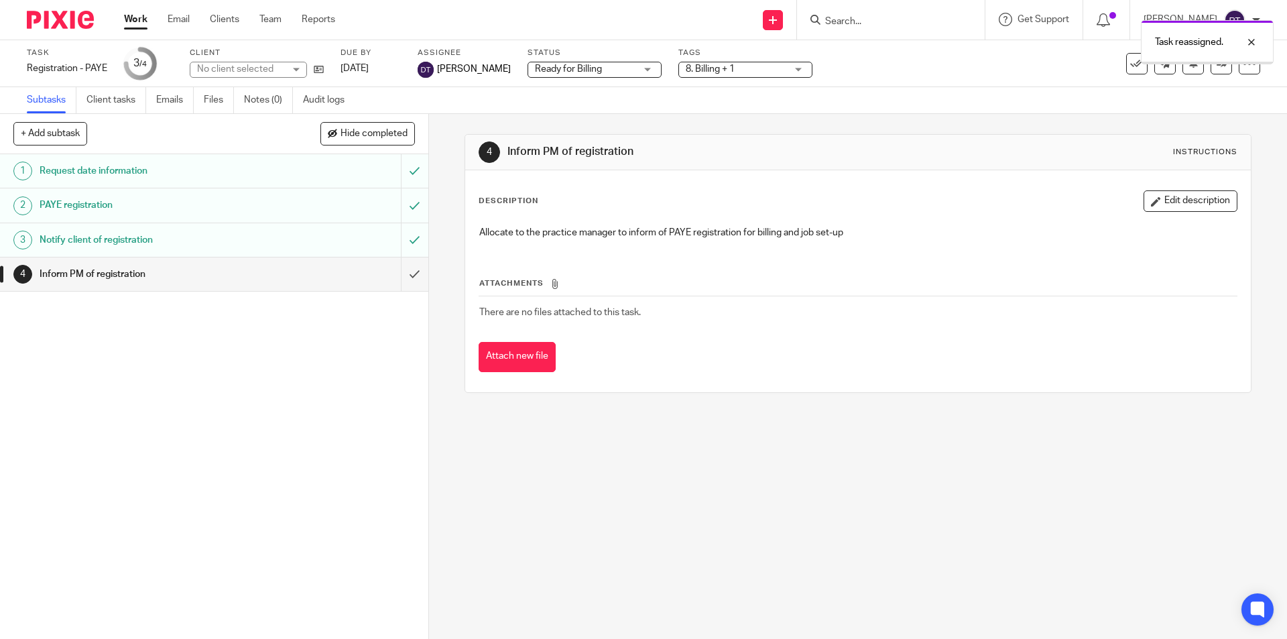
click at [56, 11] on img at bounding box center [60, 20] width 67 height 18
